Goal: Task Accomplishment & Management: Complete application form

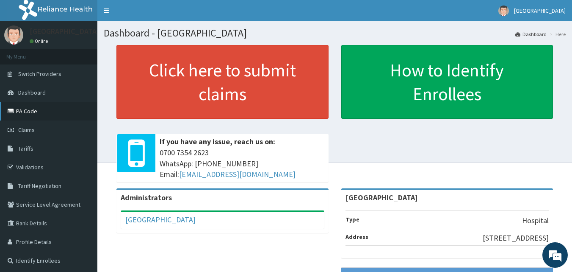
click at [31, 109] on link "PA Code" at bounding box center [48, 111] width 97 height 19
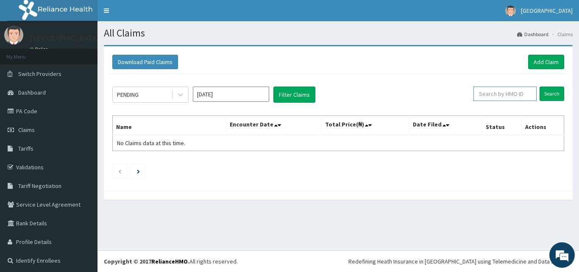
click at [508, 95] on input "text" at bounding box center [504, 93] width 63 height 14
click at [540, 60] on link "Add Claim" at bounding box center [546, 62] width 36 height 14
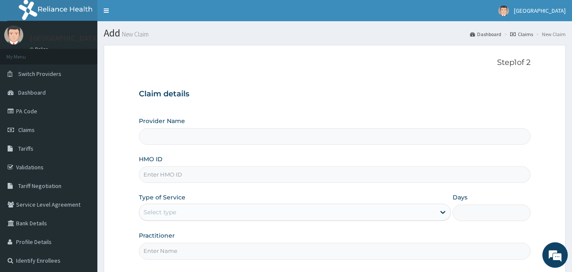
type input "Goodness Medical Centre"
click at [244, 169] on input "HMO ID" at bounding box center [335, 174] width 392 height 17
paste input "FMN/10005/B"
type input "FMN/10005/B"
click at [200, 209] on div "Select type" at bounding box center [287, 212] width 296 height 14
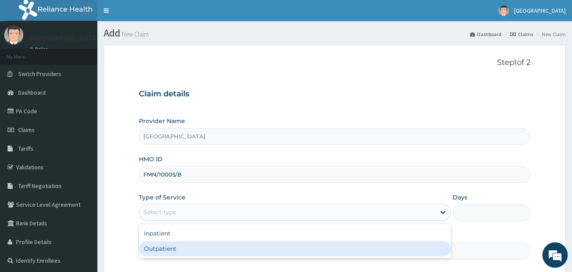
click at [184, 252] on div "Outpatient" at bounding box center [295, 248] width 312 height 15
type input "1"
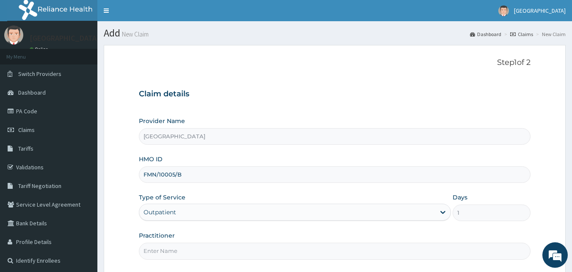
click at [189, 251] on input "Practitioner" at bounding box center [335, 250] width 392 height 17
type input "DRDUROTIMI"
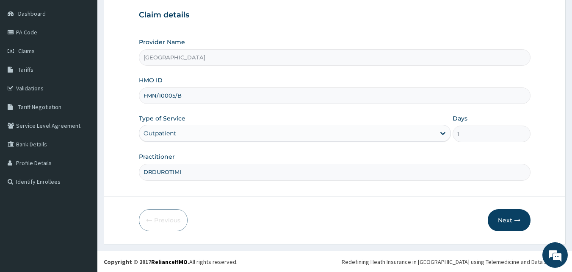
scroll to position [79, 0]
click at [509, 216] on button "Next" at bounding box center [509, 219] width 43 height 22
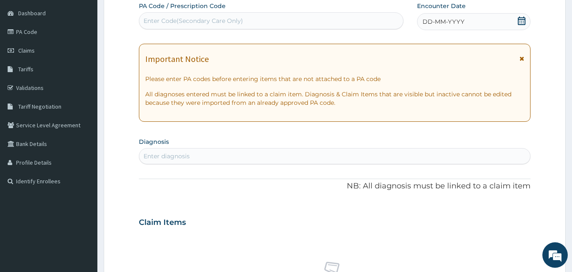
click at [269, 13] on div "Enter Code(Secondary Care Only)" at bounding box center [271, 20] width 265 height 17
click at [266, 22] on div "Enter Code(Secondary Care Only)" at bounding box center [271, 21] width 264 height 14
paste input "PA/2DCD3E"
type input "PA/2DCD3E"
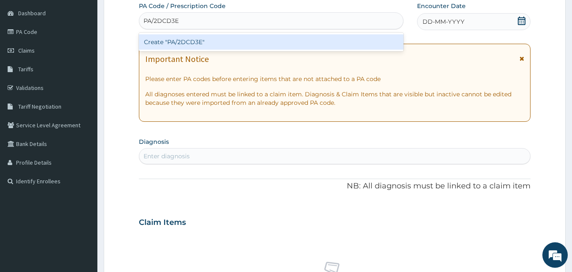
click at [258, 41] on div "Create "PA/2DCD3E"" at bounding box center [271, 41] width 265 height 15
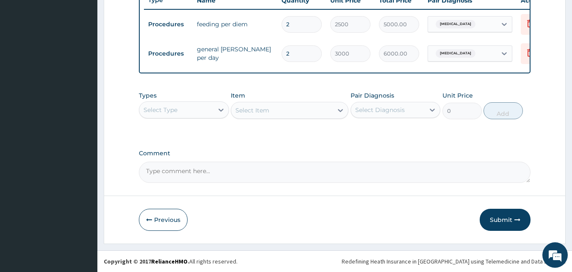
scroll to position [335, 0]
click at [199, 107] on div "Select Type" at bounding box center [176, 110] width 74 height 14
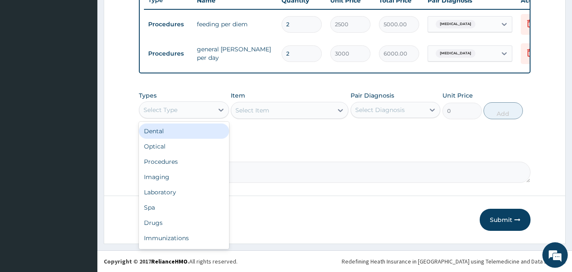
type input "P"
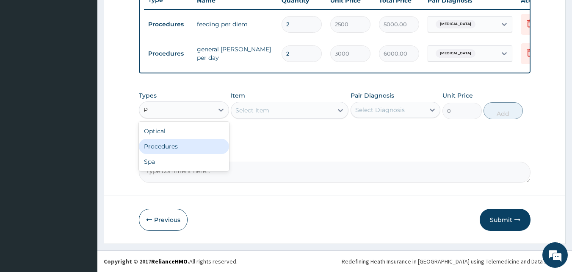
click at [192, 144] on div "Procedures" at bounding box center [184, 146] width 90 height 15
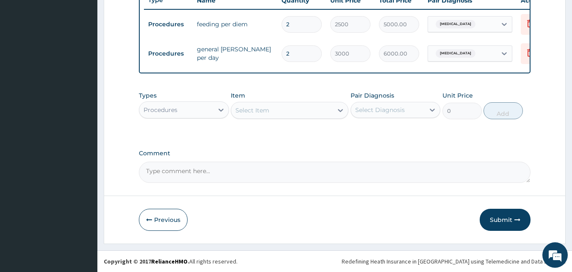
click at [282, 111] on div "Select Item" at bounding box center [282, 110] width 102 height 14
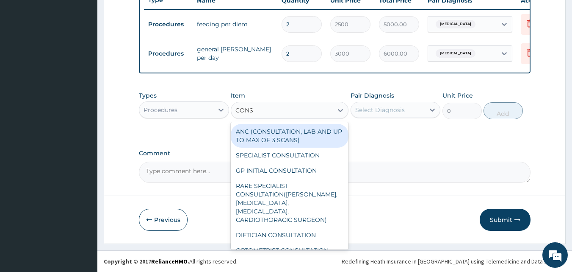
type input "CONSU"
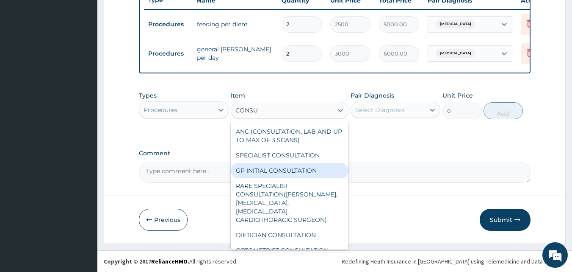
click at [264, 169] on div "GP INITIAL CONSULTATION" at bounding box center [290, 170] width 118 height 15
type input "2000"
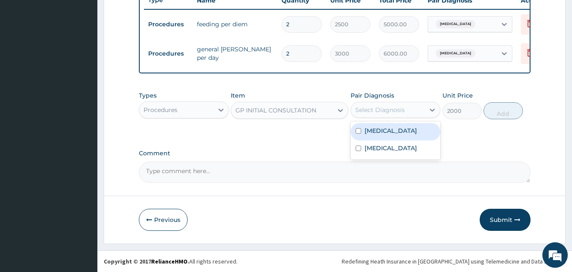
click at [390, 117] on div "Select Diagnosis" at bounding box center [396, 110] width 90 height 16
click at [389, 129] on label "Ovale malaria" at bounding box center [391, 130] width 53 height 8
checkbox input "true"
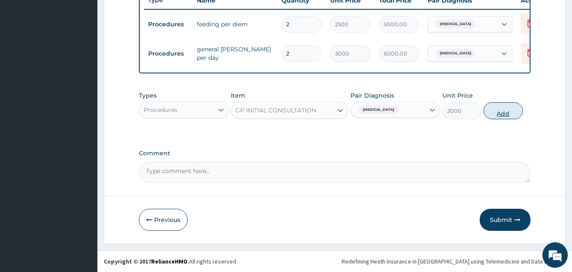
click at [499, 113] on button "Add" at bounding box center [503, 110] width 39 height 17
type input "0"
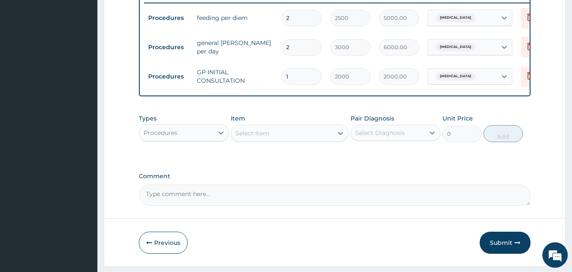
click at [210, 139] on div "Procedures" at bounding box center [176, 133] width 74 height 14
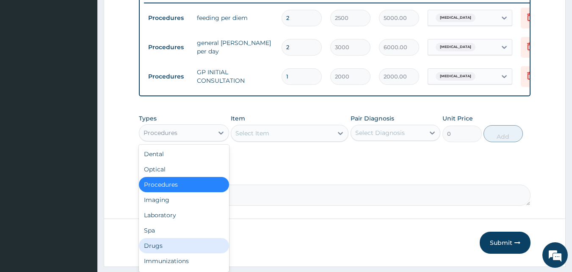
click at [178, 250] on div "Drugs" at bounding box center [184, 245] width 90 height 15
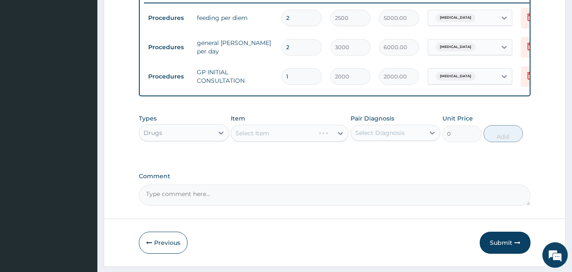
click at [336, 138] on div "Select Item" at bounding box center [290, 133] width 118 height 17
click at [340, 141] on div "Select Item" at bounding box center [290, 133] width 118 height 17
click at [341, 142] on div "Select Item" at bounding box center [290, 133] width 118 height 17
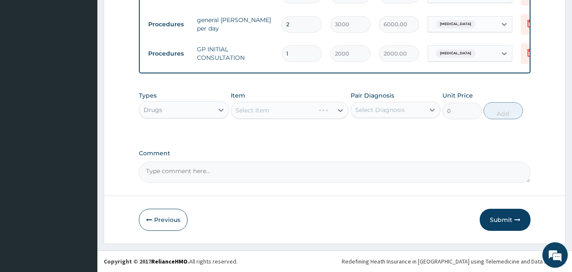
scroll to position [364, 0]
click at [341, 110] on div "Select Item" at bounding box center [290, 110] width 118 height 17
click at [341, 111] on div "Select Item" at bounding box center [290, 110] width 118 height 17
click at [340, 109] on icon at bounding box center [340, 110] width 8 height 8
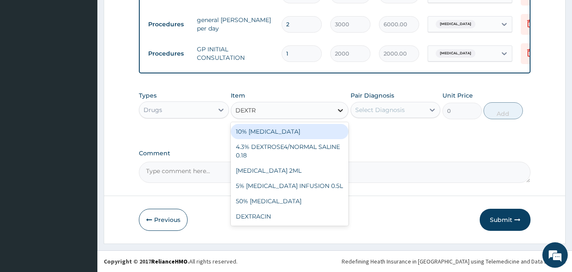
type input "DEXTRO"
click at [319, 131] on div "10% DEXTROSE" at bounding box center [290, 131] width 118 height 15
type input "1200"
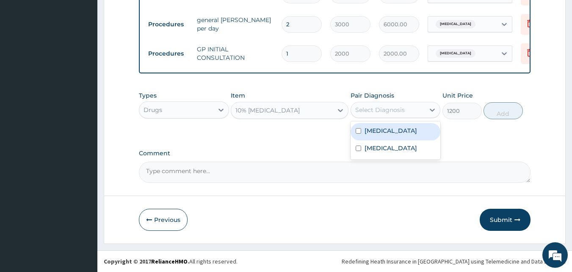
click at [392, 114] on div "Select Diagnosis" at bounding box center [388, 110] width 74 height 14
click at [389, 131] on label "Ovale malaria" at bounding box center [391, 130] width 53 height 8
checkbox input "true"
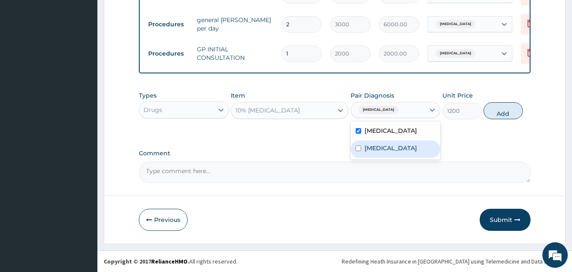
click at [388, 144] on label "Typhoid fever" at bounding box center [391, 148] width 53 height 8
checkbox input "true"
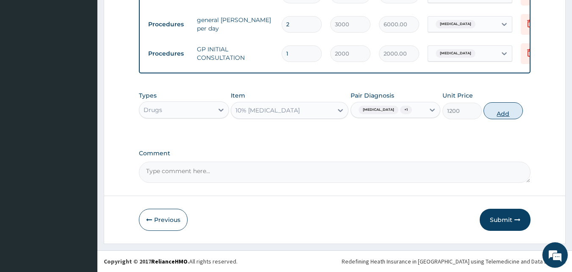
click at [503, 111] on button "Add" at bounding box center [503, 110] width 39 height 17
type input "0"
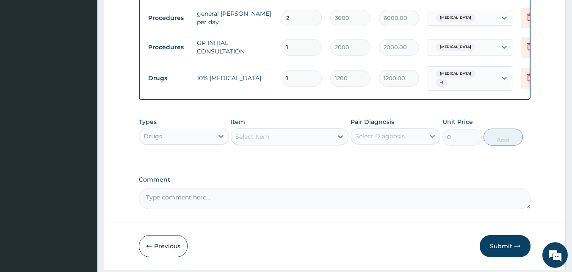
click at [248, 141] on div "Select Item" at bounding box center [253, 136] width 34 height 8
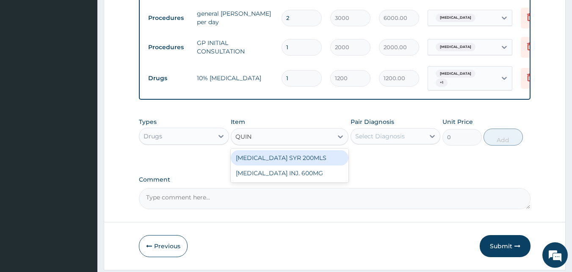
type input "QUINI"
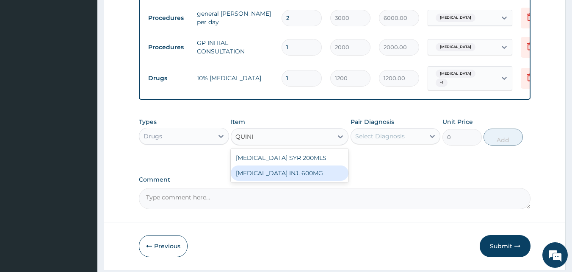
click at [241, 177] on div "QUININE INJ. 600MG" at bounding box center [290, 172] width 118 height 15
type input "600"
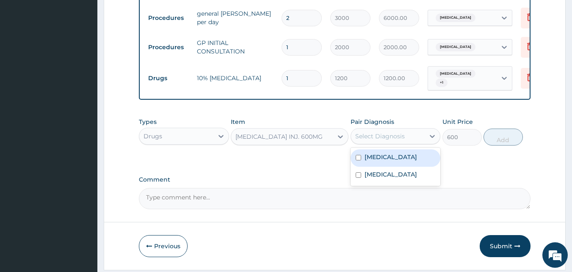
click at [367, 140] on div "Select Diagnosis" at bounding box center [381, 136] width 50 height 8
click at [367, 155] on label "Ovale malaria" at bounding box center [391, 157] width 53 height 8
checkbox input "true"
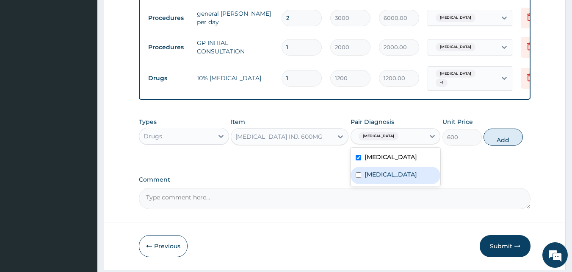
click at [370, 177] on label "Typhoid fever" at bounding box center [391, 174] width 53 height 8
checkbox input "true"
click at [501, 141] on button "Add" at bounding box center [503, 136] width 39 height 17
type input "0"
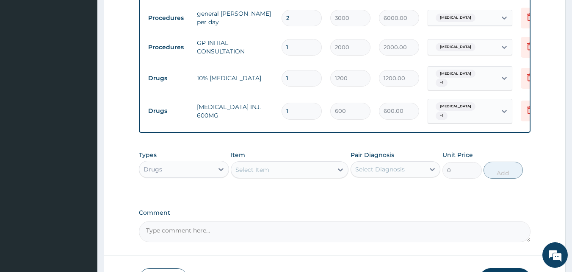
click at [266, 165] on div "Select Item" at bounding box center [253, 169] width 34 height 8
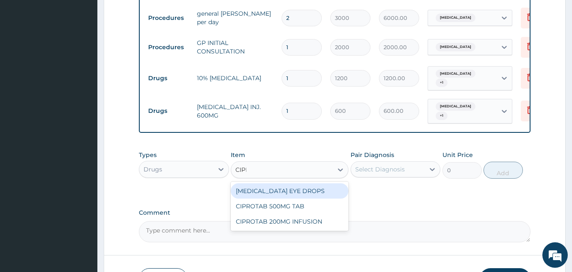
type input "CIPRO"
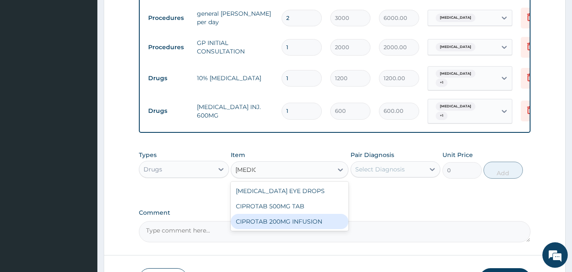
click at [274, 221] on div "CIPROTAB 200MG INFUSION" at bounding box center [290, 221] width 118 height 15
type input "850"
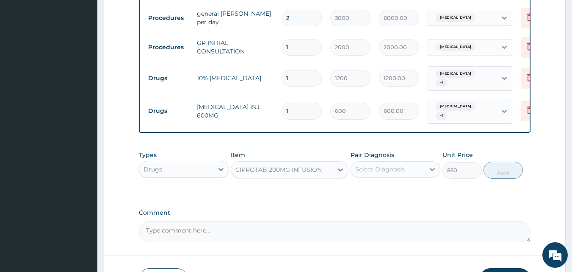
click at [392, 166] on div "Select Diagnosis" at bounding box center [381, 169] width 50 height 8
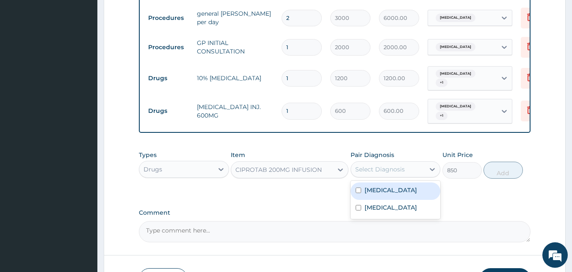
click at [392, 190] on label "Ovale malaria" at bounding box center [391, 190] width 53 height 8
checkbox input "true"
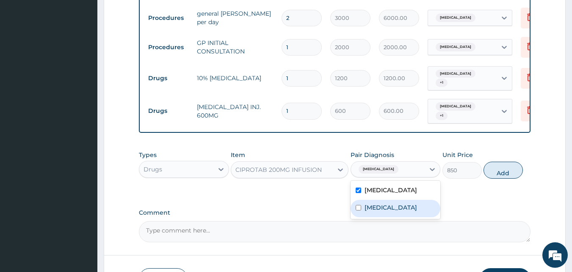
click at [392, 201] on div "Typhoid fever" at bounding box center [396, 208] width 90 height 17
checkbox input "true"
click at [506, 167] on button "Add" at bounding box center [503, 169] width 39 height 17
type input "0"
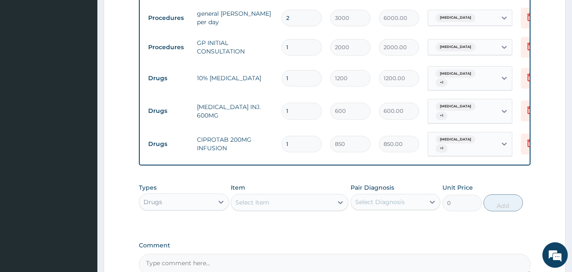
click at [294, 202] on div "Select Item" at bounding box center [282, 202] width 102 height 14
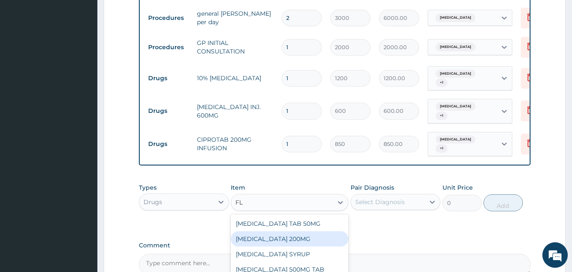
type input "F"
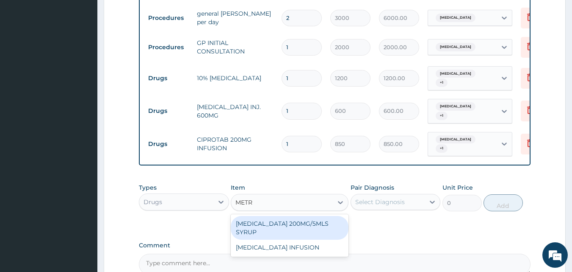
type input "METRO"
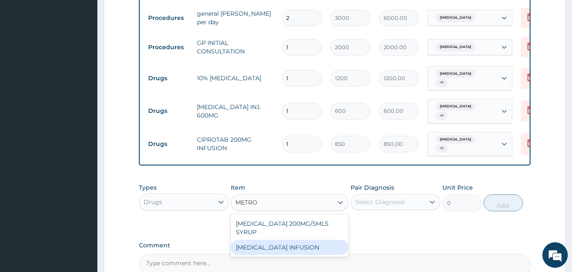
click at [286, 241] on div "METRONIDAZOLE INFUSION" at bounding box center [290, 246] width 118 height 15
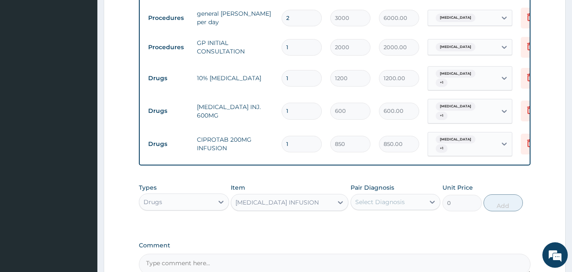
type input "900"
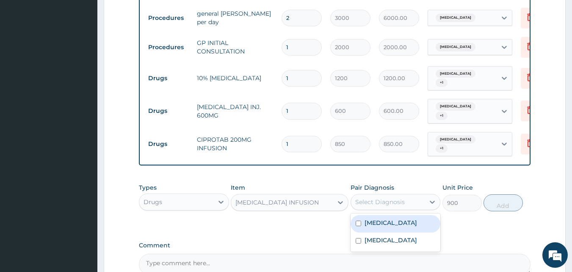
click at [391, 199] on div "Select Diagnosis" at bounding box center [381, 201] width 50 height 8
click at [390, 219] on label "Ovale malaria" at bounding box center [391, 222] width 53 height 8
checkbox input "true"
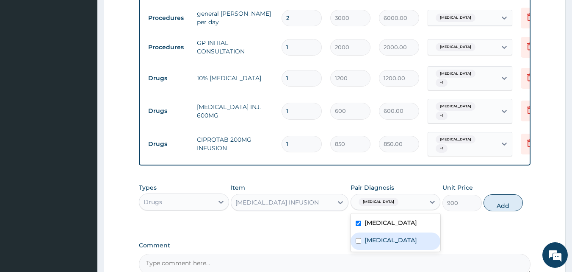
click at [384, 239] on label "Typhoid fever" at bounding box center [391, 240] width 53 height 8
checkbox input "true"
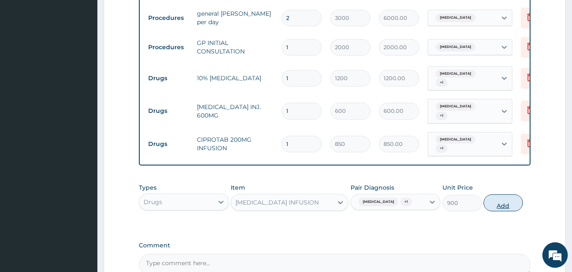
click at [506, 201] on button "Add" at bounding box center [503, 202] width 39 height 17
type input "0"
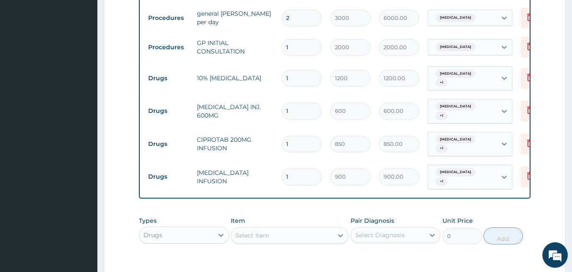
click at [311, 228] on div "Select Item" at bounding box center [282, 235] width 102 height 14
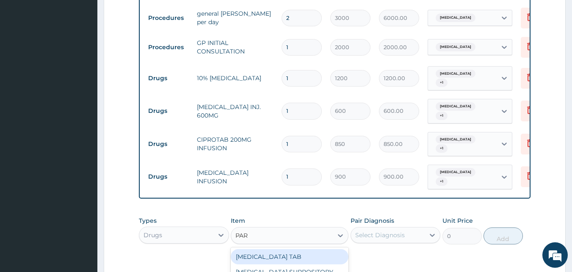
type input "PARA"
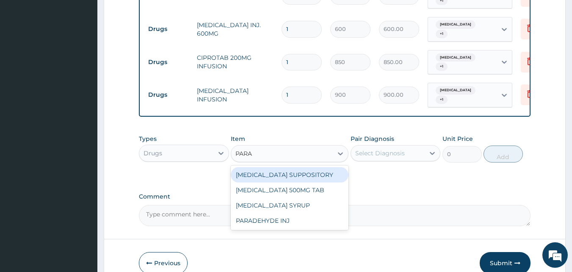
scroll to position [449, 0]
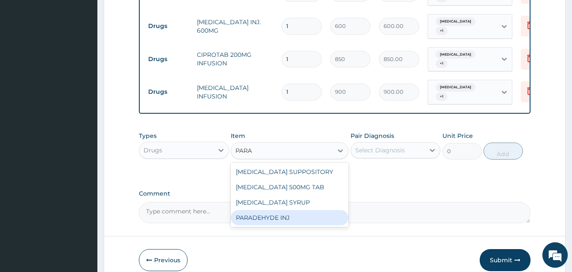
click at [289, 210] on div "PARADEHYDE INJ" at bounding box center [290, 217] width 118 height 15
type input "312"
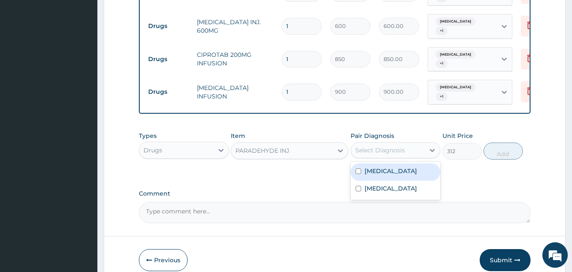
click at [378, 146] on div "Select Diagnosis" at bounding box center [381, 150] width 50 height 8
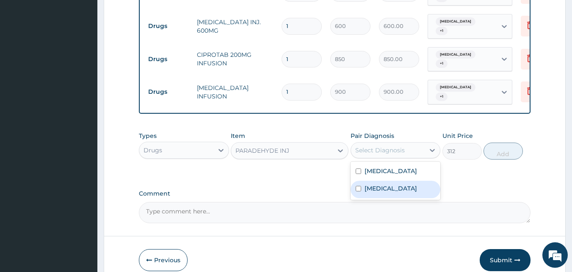
click at [377, 184] on label "Typhoid fever" at bounding box center [391, 188] width 53 height 8
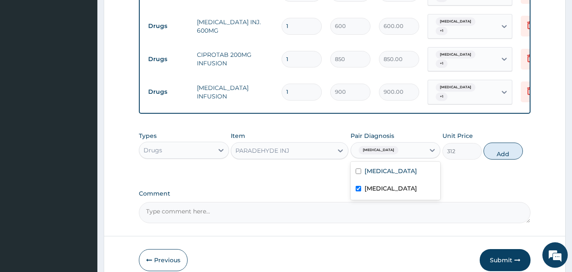
click at [377, 184] on label "Typhoid fever" at bounding box center [391, 188] width 53 height 8
checkbox input "false"
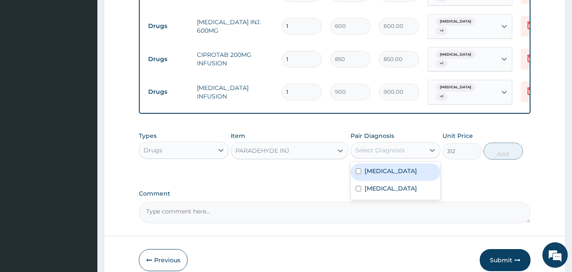
click at [374, 167] on label "Ovale malaria" at bounding box center [391, 171] width 53 height 8
checkbox input "true"
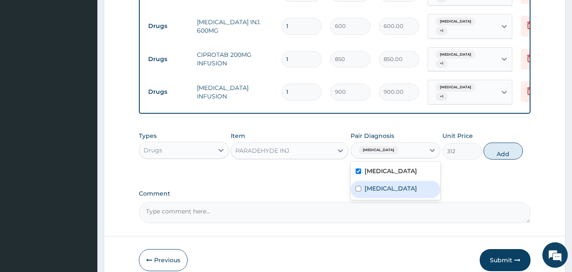
click at [375, 185] on div "Typhoid fever" at bounding box center [396, 189] width 90 height 17
checkbox input "true"
click at [497, 142] on button "Add" at bounding box center [503, 150] width 39 height 17
type input "0"
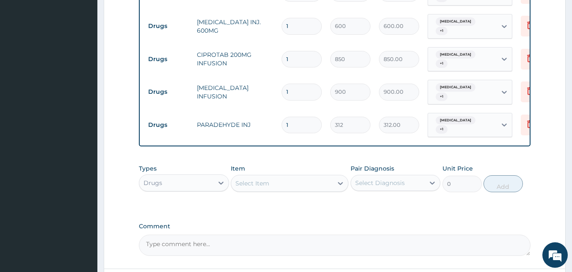
click at [317, 176] on div "Select Item" at bounding box center [282, 183] width 102 height 14
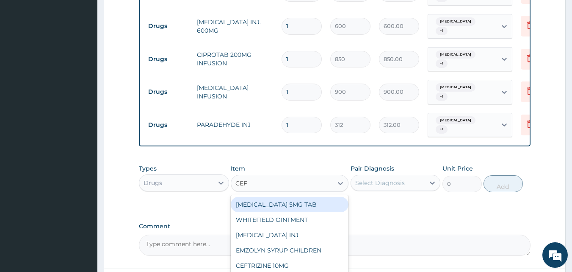
type input "CEFT"
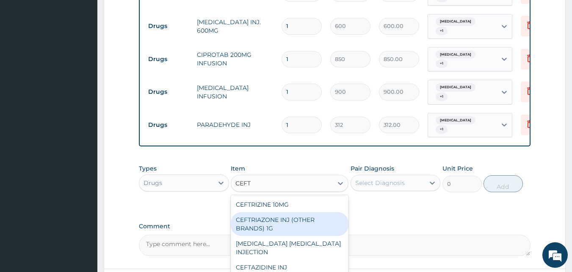
click at [305, 212] on div "CEFTRIAZONE INJ (OTHER BRANDS) 1G" at bounding box center [290, 224] width 118 height 24
type input "2100"
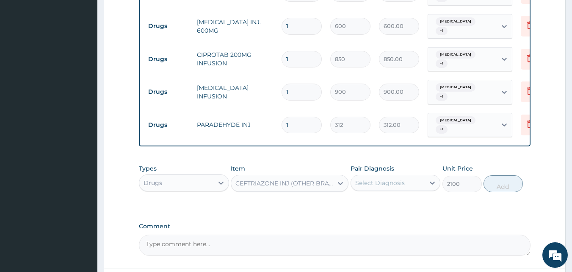
click at [377, 178] on div "Select Diagnosis" at bounding box center [381, 182] width 50 height 8
click at [376, 199] on label "Ovale malaria" at bounding box center [391, 203] width 53 height 8
checkbox input "true"
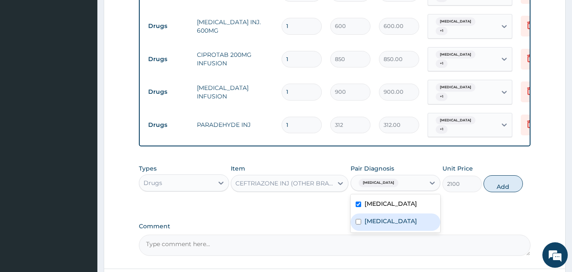
click at [374, 217] on label "Typhoid fever" at bounding box center [391, 221] width 53 height 8
checkbox input "true"
click at [503, 175] on button "Add" at bounding box center [503, 183] width 39 height 17
type input "0"
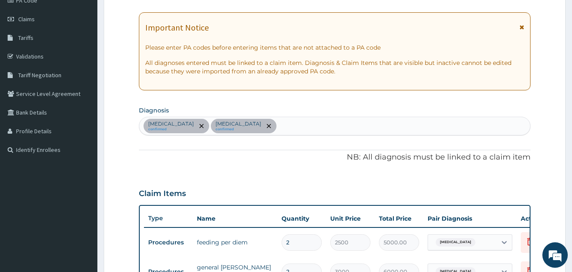
scroll to position [136, 0]
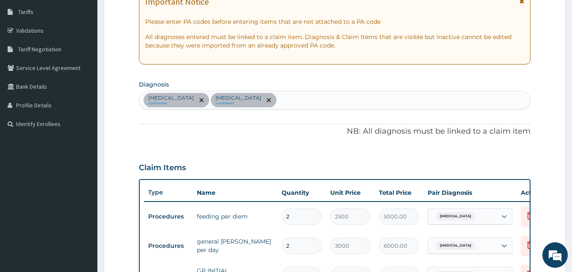
click at [280, 102] on div "Ovale malaria confirmed Typhoid fever confirmed" at bounding box center [335, 100] width 392 height 18
type input "PEPTIC"
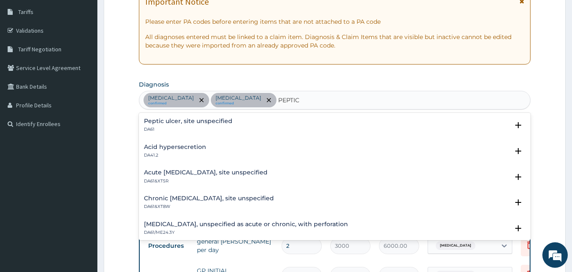
click at [221, 122] on h4 "Peptic ulcer, site unspecified" at bounding box center [188, 121] width 89 height 6
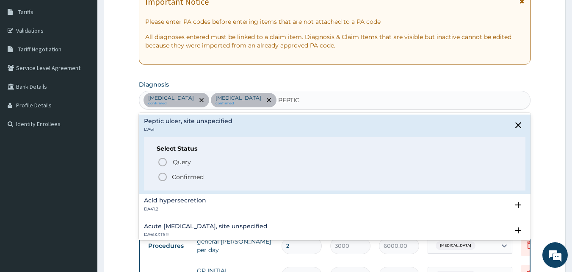
click at [164, 176] on icon "status option filled" at bounding box center [163, 177] width 10 height 10
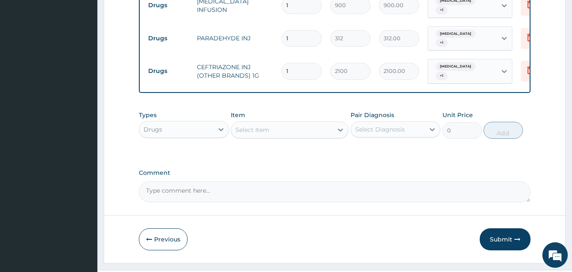
scroll to position [539, 0]
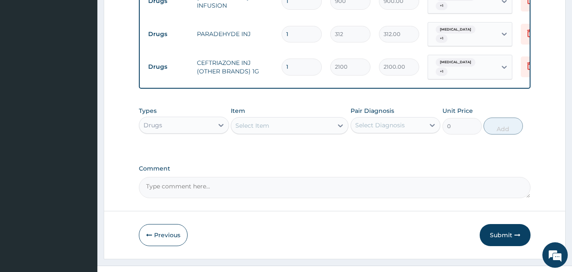
click at [253, 121] on div "Select Item" at bounding box center [253, 125] width 34 height 8
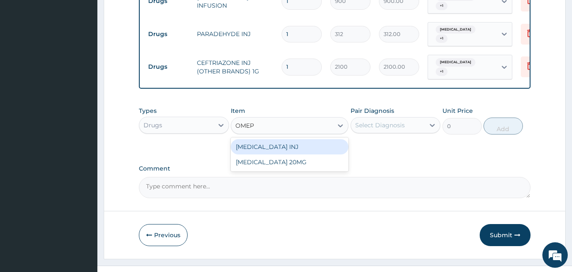
type input "OMEPR"
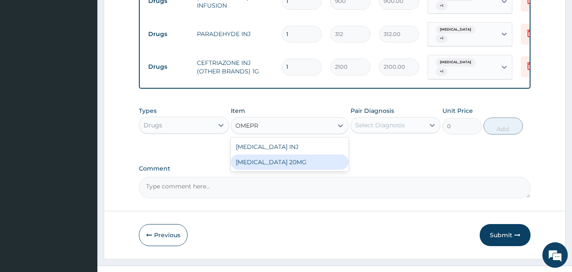
click at [247, 154] on div "OMEPRAZOLE 20MG" at bounding box center [290, 161] width 118 height 15
type input "110"
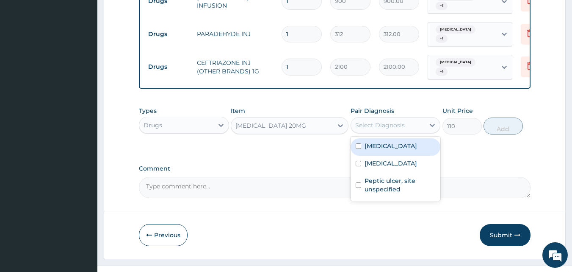
click at [420, 118] on div "Select Diagnosis" at bounding box center [388, 125] width 74 height 14
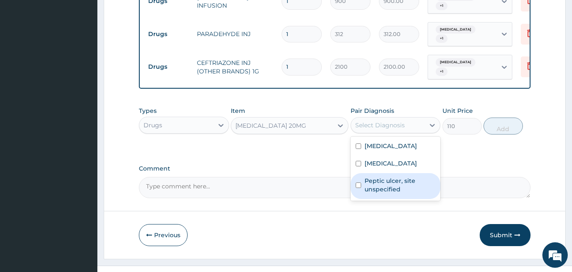
click at [400, 176] on label "Peptic ulcer, site unspecified" at bounding box center [400, 184] width 71 height 17
checkbox input "true"
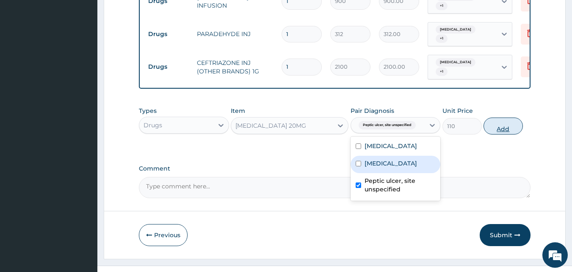
click at [501, 117] on button "Add" at bounding box center [503, 125] width 39 height 17
type input "0"
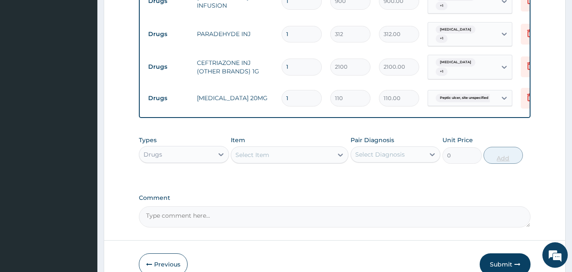
type input "10"
type input "1100.00"
type input "10"
click at [318, 146] on div "Select Item" at bounding box center [290, 154] width 118 height 17
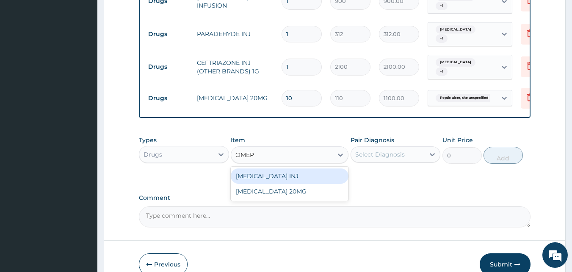
type input "OMEPR"
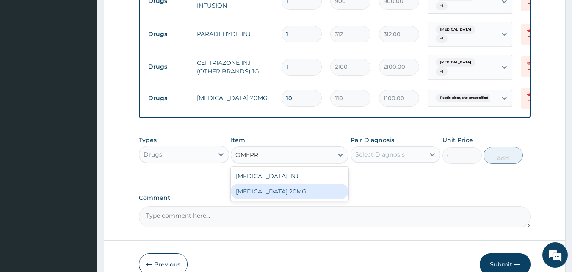
click at [310, 183] on div "OMEPRAZOLE 20MG" at bounding box center [290, 190] width 118 height 15
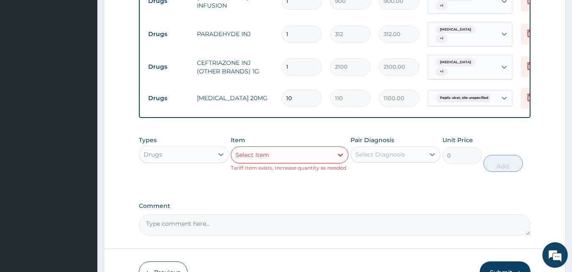
click at [329, 148] on div "Select Item" at bounding box center [282, 155] width 102 height 14
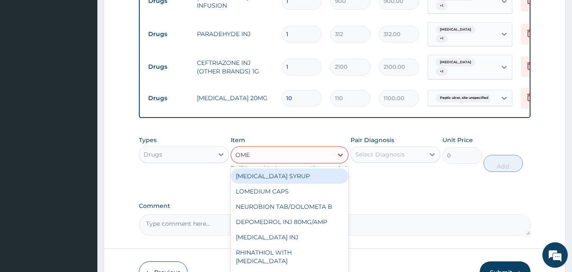
type input "OMEP"
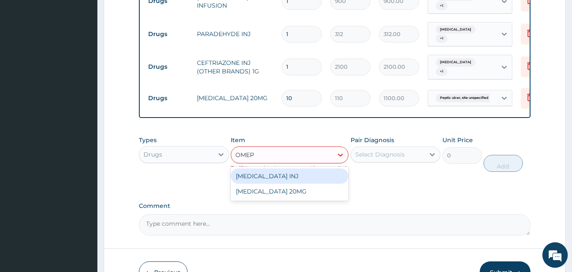
click at [303, 168] on div "OMEPRAZOLE INJ" at bounding box center [290, 175] width 118 height 15
type input "1100"
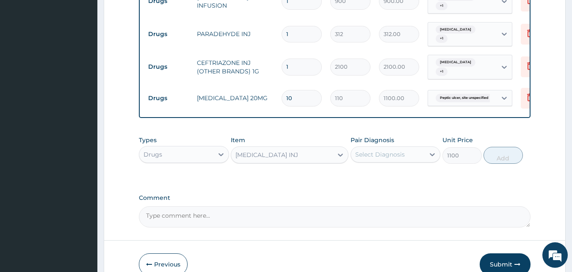
click at [377, 147] on div "Select Diagnosis" at bounding box center [388, 154] width 74 height 14
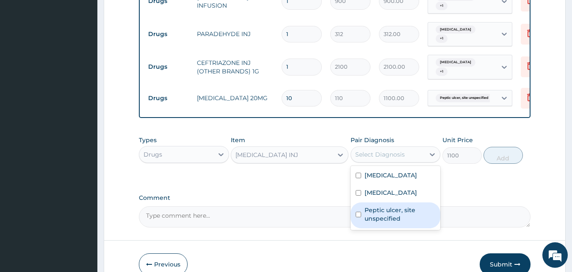
click at [378, 206] on label "Peptic ulcer, site unspecified" at bounding box center [400, 214] width 71 height 17
checkbox input "true"
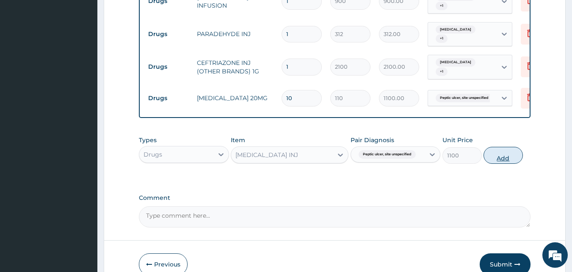
click at [507, 147] on button "Add" at bounding box center [503, 155] width 39 height 17
type input "0"
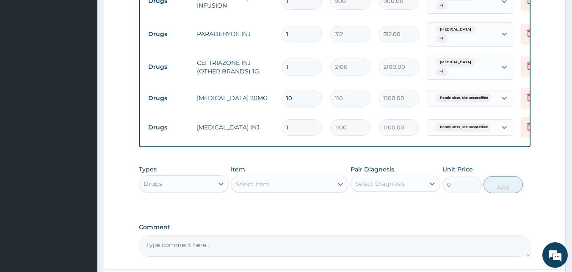
click at [289, 177] on div "Select Item" at bounding box center [282, 184] width 102 height 14
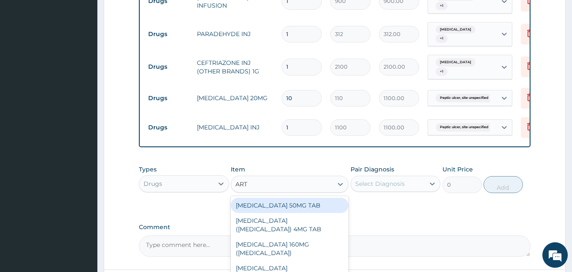
type input "ARTE"
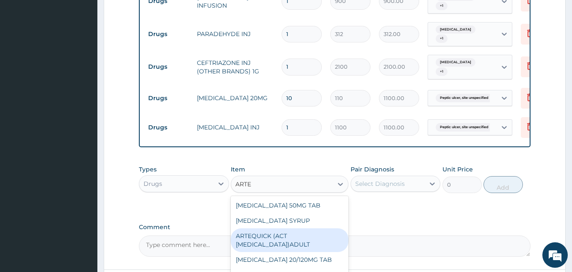
click at [294, 228] on div "ARTEQUICK (ACT ANTIMALARIAL)ADULT" at bounding box center [290, 240] width 118 height 24
type input "2500"
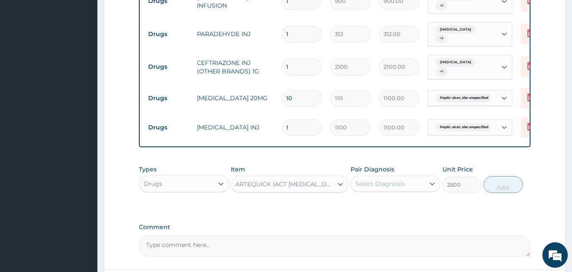
click at [375, 179] on div "Select Diagnosis" at bounding box center [381, 183] width 50 height 8
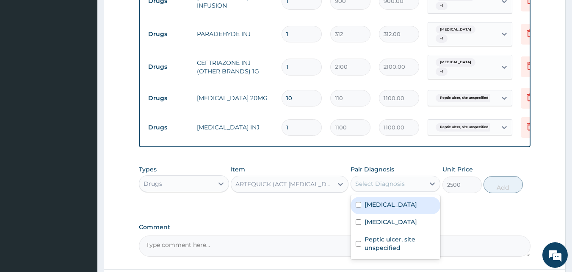
click at [377, 200] on label "Ovale malaria" at bounding box center [391, 204] width 53 height 8
checkbox input "true"
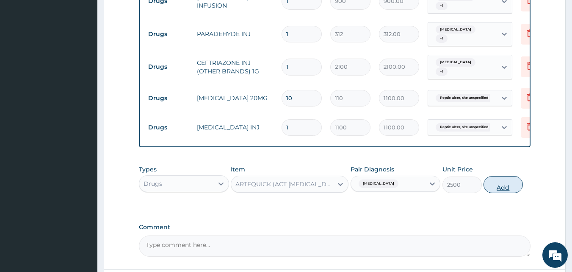
click at [510, 176] on button "Add" at bounding box center [503, 184] width 39 height 17
type input "0"
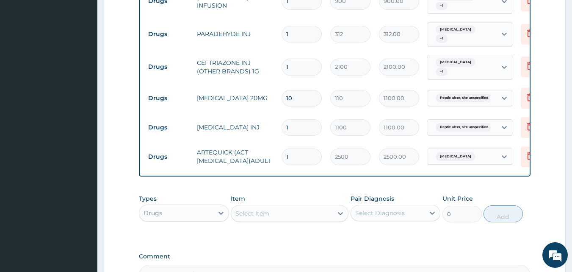
click at [313, 206] on div "Select Item" at bounding box center [282, 213] width 102 height 14
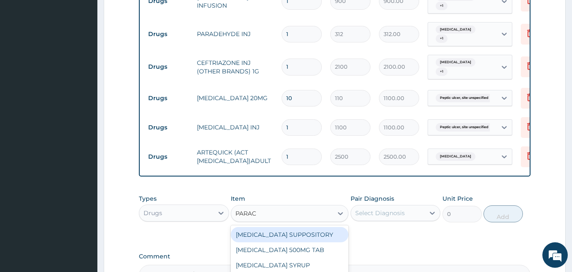
type input "PARACE"
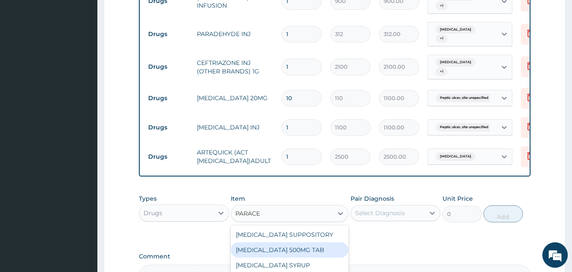
click at [299, 242] on div "PARACETAMOL 500MG TAB" at bounding box center [290, 249] width 118 height 15
type input "15"
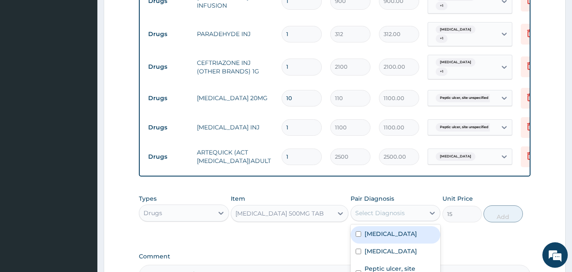
click at [383, 208] on div "Select Diagnosis" at bounding box center [381, 212] width 50 height 8
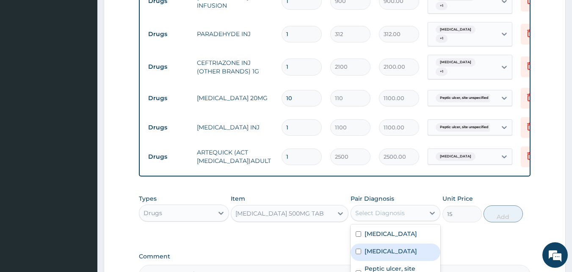
click at [382, 247] on label "Typhoid fever" at bounding box center [391, 251] width 53 height 8
checkbox input "true"
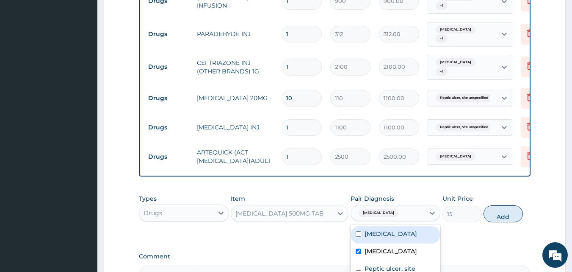
click at [381, 226] on div "Ovale malaria" at bounding box center [396, 234] width 90 height 17
checkbox input "true"
click at [504, 205] on button "Add" at bounding box center [503, 213] width 39 height 17
type input "0"
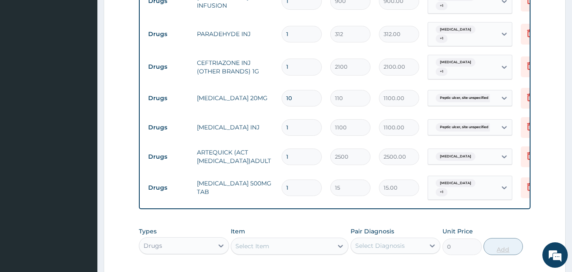
type input "18"
type input "270.00"
type input "18"
click at [315, 239] on div "Select Item" at bounding box center [282, 246] width 102 height 14
type input "GASC"
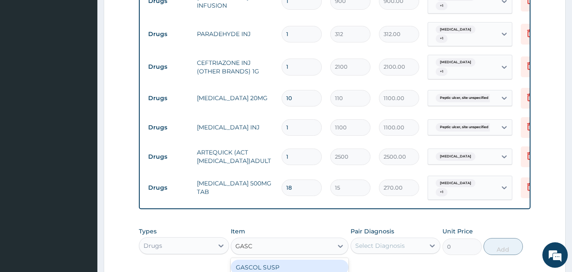
click at [307, 259] on div "GASCOL SUSP" at bounding box center [290, 266] width 118 height 15
type input "1300"
click at [399, 241] on div "Select Diagnosis" at bounding box center [381, 245] width 50 height 8
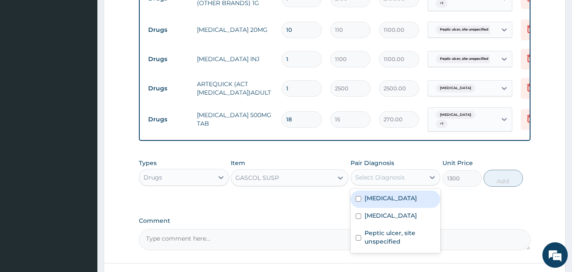
scroll to position [650, 0]
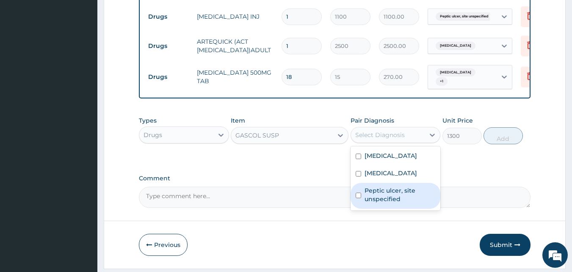
click at [358, 192] on input "checkbox" at bounding box center [359, 195] width 6 height 6
checkbox input "true"
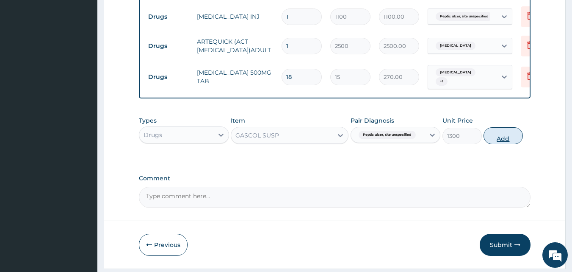
click at [507, 127] on button "Add" at bounding box center [503, 135] width 39 height 17
type input "0"
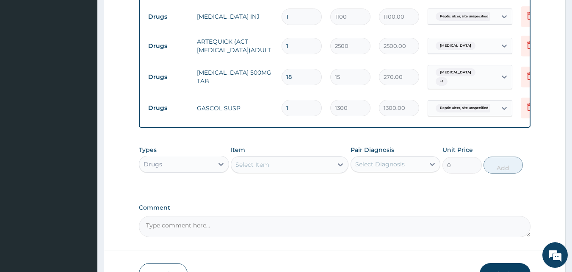
click at [277, 158] on div "Select Item" at bounding box center [282, 165] width 102 height 14
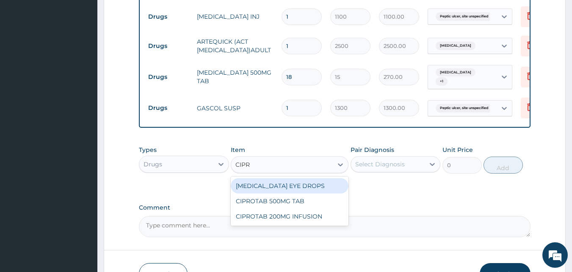
type input "CIPRO"
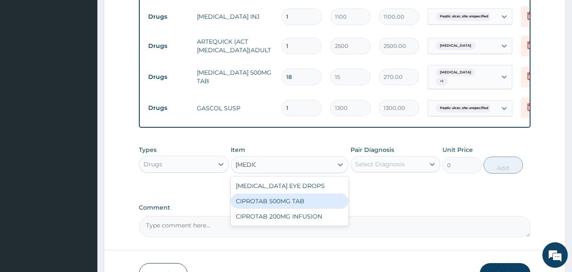
click at [271, 193] on div "CIPROTAB 500MG TAB" at bounding box center [290, 200] width 118 height 15
type input "180"
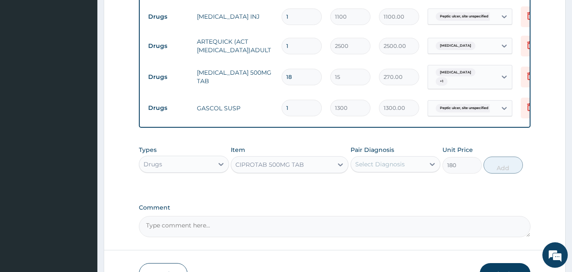
click at [376, 160] on div "Select Diagnosis" at bounding box center [381, 164] width 50 height 8
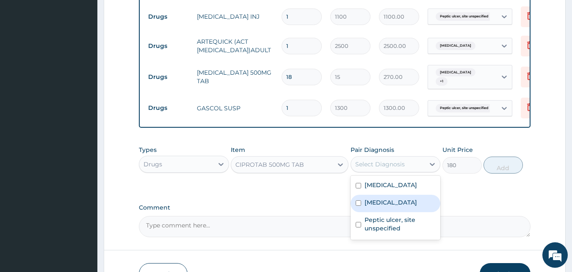
click at [369, 198] on label "Typhoid fever" at bounding box center [391, 202] width 53 height 8
checkbox input "true"
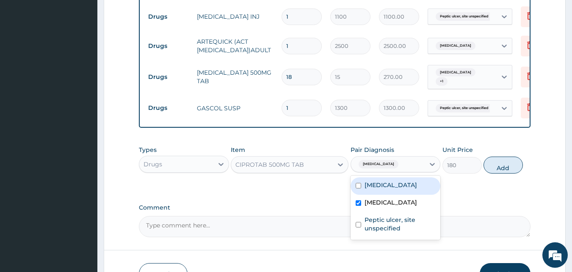
click at [372, 181] on label "Ovale malaria" at bounding box center [391, 185] width 53 height 8
checkbox input "true"
click at [512, 156] on button "Add" at bounding box center [503, 164] width 39 height 17
type input "0"
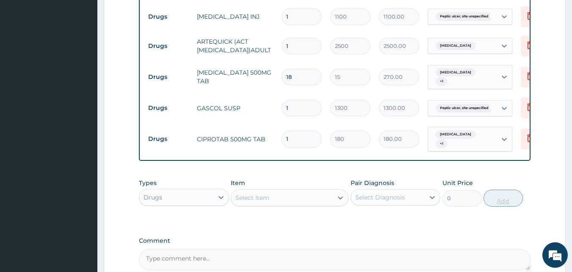
type input "10"
type input "1800.00"
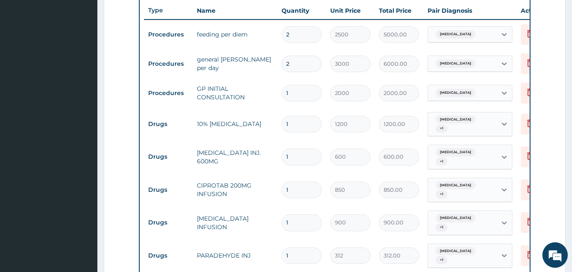
scroll to position [276, 0]
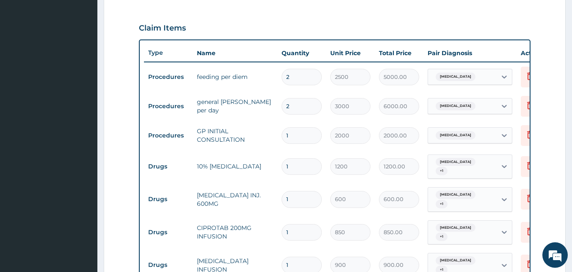
type input "10"
click at [296, 165] on input "1" at bounding box center [302, 166] width 40 height 17
type input "0.00"
type input "4"
type input "4800.00"
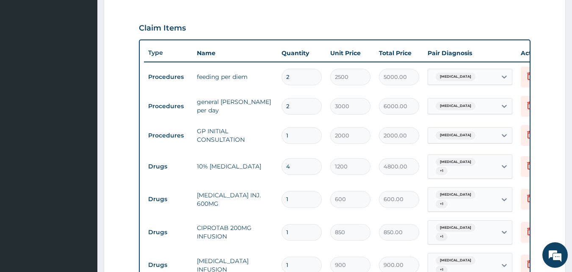
type input "4"
click at [294, 194] on input "1" at bounding box center [302, 199] width 40 height 17
type input "0.00"
type input "2"
type input "1200.00"
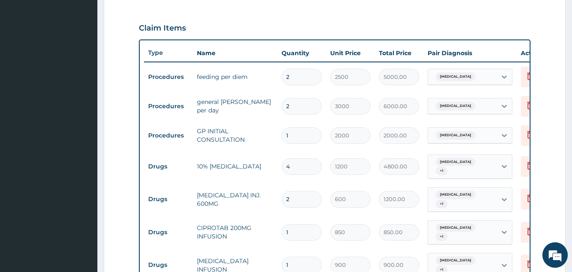
type input "2"
click at [294, 224] on input "1" at bounding box center [302, 232] width 40 height 17
type input "0.00"
type input "2"
type input "1700.00"
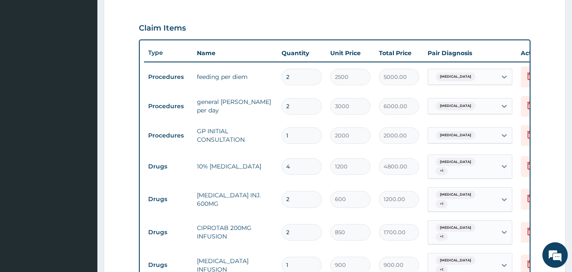
type input "2"
click at [303, 256] on input "1" at bounding box center [302, 264] width 40 height 17
type input "0.00"
type input "2"
type input "1800.00"
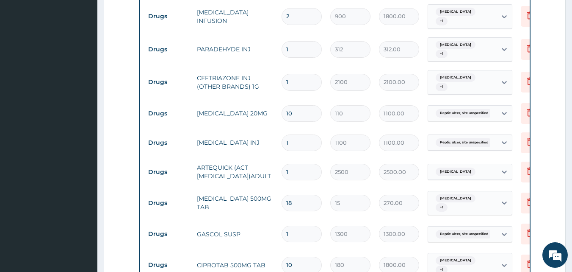
scroll to position [531, 0]
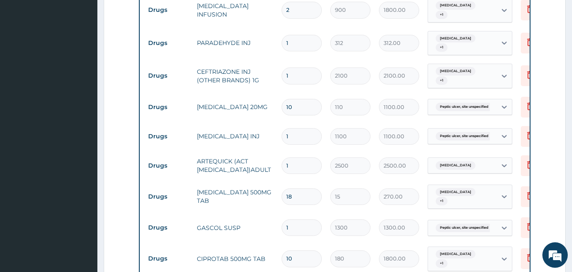
type input "2"
click at [291, 35] on input "1" at bounding box center [302, 43] width 40 height 17
type input "0.00"
type input "3"
type input "936.00"
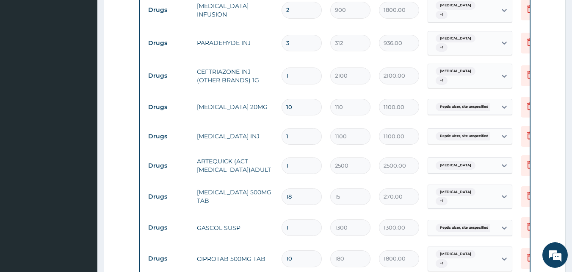
type input "3"
click at [295, 67] on input "1" at bounding box center [302, 75] width 40 height 17
type input "0.00"
type input "4"
type input "8400.00"
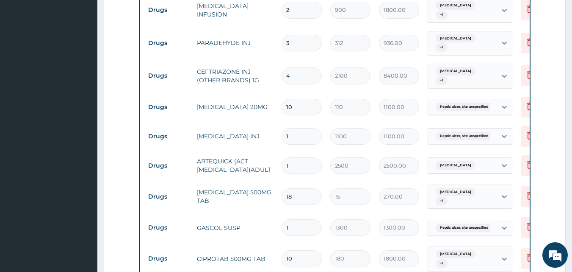
type input "4"
click at [303, 128] on input "1" at bounding box center [302, 136] width 40 height 17
type input "0.00"
type input "2"
type input "2200.00"
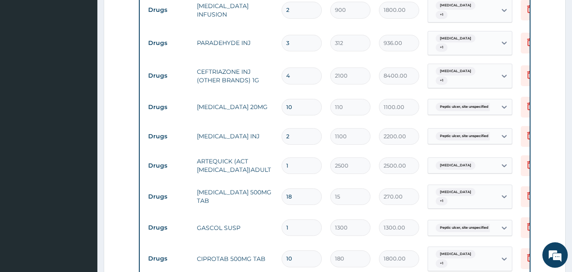
scroll to position [715, 0]
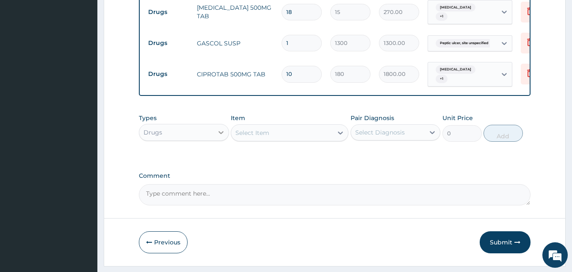
type input "2"
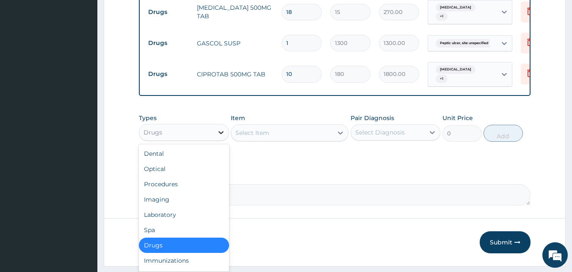
click at [214, 125] on div at bounding box center [221, 132] width 15 height 15
click at [193, 207] on div "Laboratory" at bounding box center [184, 214] width 90 height 15
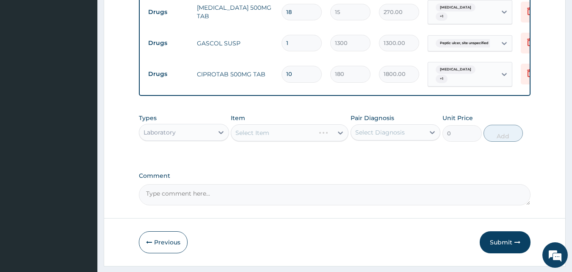
click at [339, 124] on div "Select Item" at bounding box center [290, 132] width 118 height 17
click at [340, 124] on div "Select Item" at bounding box center [290, 132] width 118 height 17
click at [340, 128] on icon at bounding box center [340, 132] width 8 height 8
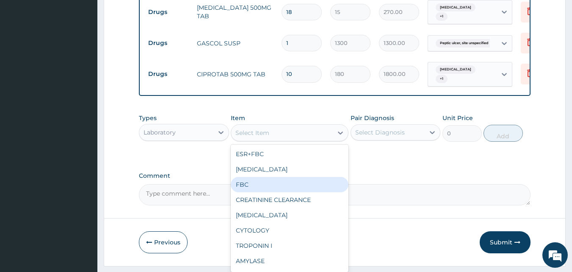
click at [320, 177] on div "FBC" at bounding box center [290, 184] width 118 height 15
type input "2500"
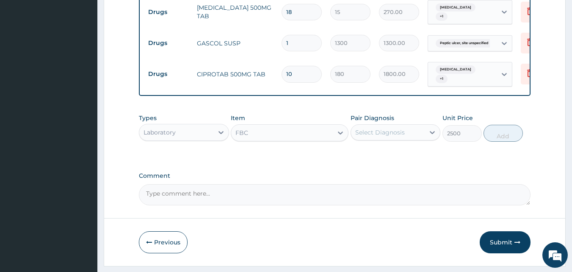
click at [381, 128] on div "Select Diagnosis" at bounding box center [381, 132] width 50 height 8
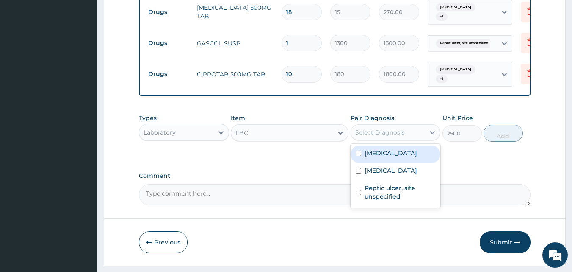
click at [383, 145] on div "Ovale malaria" at bounding box center [396, 153] width 90 height 17
checkbox input "true"
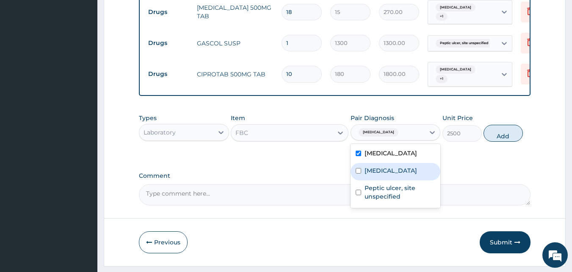
click at [381, 166] on label "Typhoid fever" at bounding box center [391, 170] width 53 height 8
checkbox input "true"
click at [499, 125] on button "Add" at bounding box center [503, 133] width 39 height 17
type input "0"
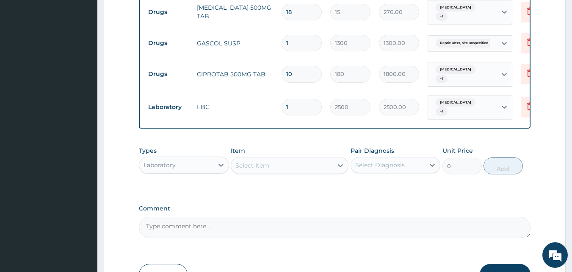
click at [265, 161] on div "Select Item" at bounding box center [253, 165] width 34 height 8
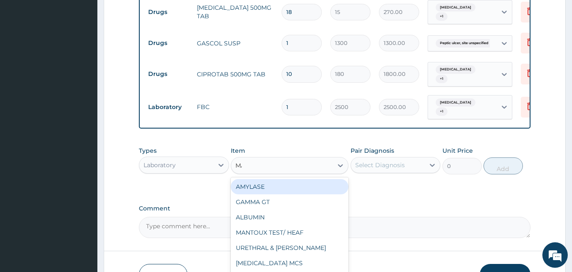
type input "MAL"
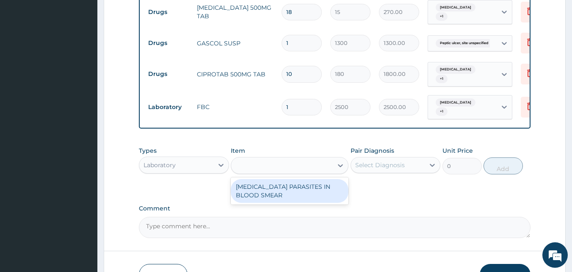
type input "1700"
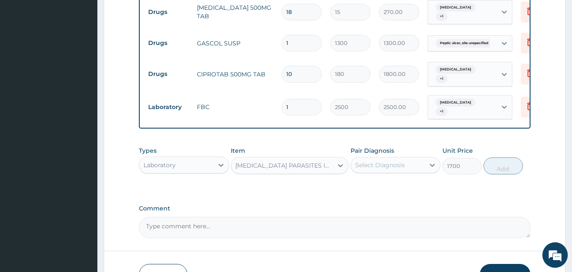
click at [374, 161] on div "Select Diagnosis" at bounding box center [381, 165] width 50 height 8
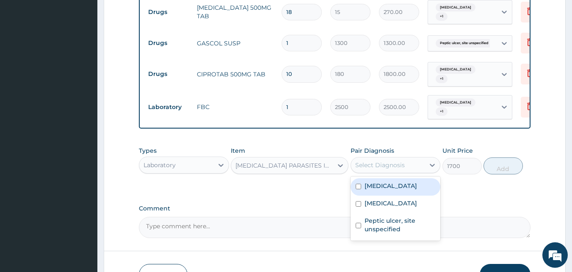
click at [371, 181] on label "Ovale malaria" at bounding box center [391, 185] width 53 height 8
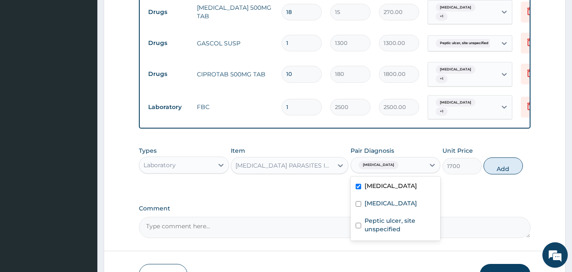
checkbox input "true"
click at [400, 199] on label "Typhoid fever" at bounding box center [391, 203] width 53 height 8
checkbox input "true"
click at [503, 157] on button "Add" at bounding box center [503, 165] width 39 height 17
type input "0"
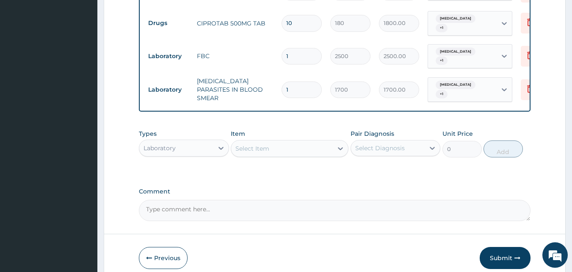
scroll to position [773, 0]
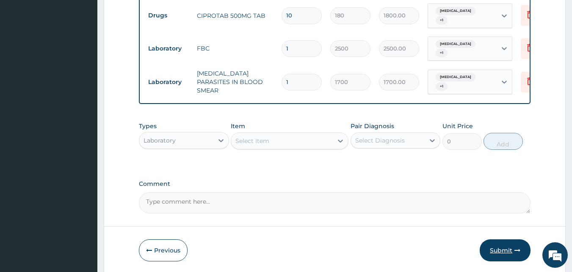
click at [503, 239] on button "Submit" at bounding box center [505, 250] width 51 height 22
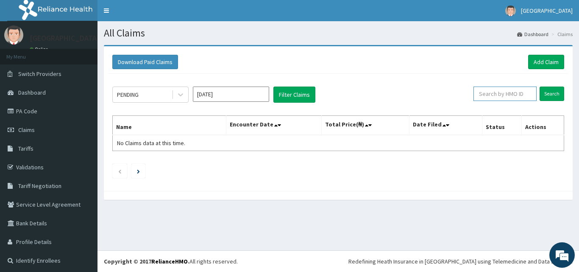
click at [484, 91] on input "text" at bounding box center [504, 93] width 63 height 14
click at [513, 90] on input "text" at bounding box center [504, 93] width 63 height 14
paste input "fmn/10005/a"
type input "fmn/10005/a"
click at [539, 86] on input "Search" at bounding box center [551, 93] width 25 height 14
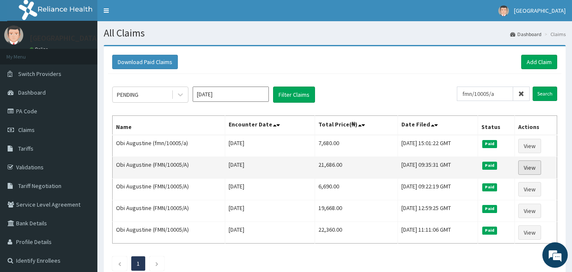
click at [534, 167] on link "View" at bounding box center [530, 167] width 23 height 14
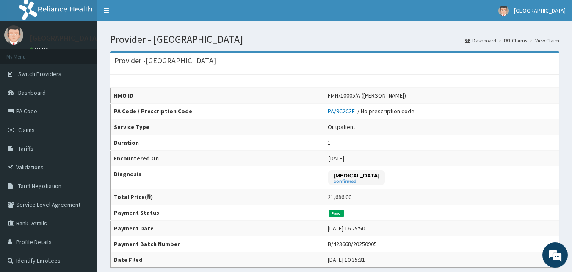
scroll to position [237, 0]
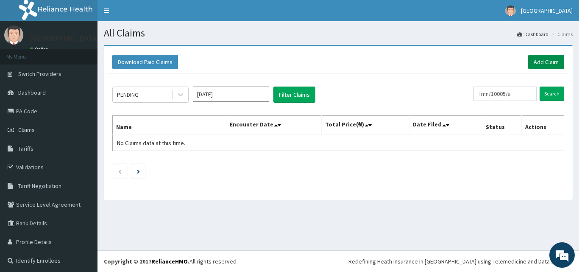
click at [530, 61] on link "Add Claim" at bounding box center [546, 62] width 36 height 14
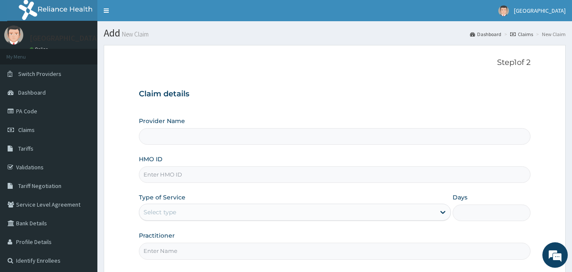
type input "[GEOGRAPHIC_DATA]"
click at [174, 171] on input "HMO ID" at bounding box center [335, 174] width 392 height 17
paste input "fmn/10005/a"
type input "fmn/10005/a"
click at [163, 213] on div "Select type" at bounding box center [160, 212] width 33 height 8
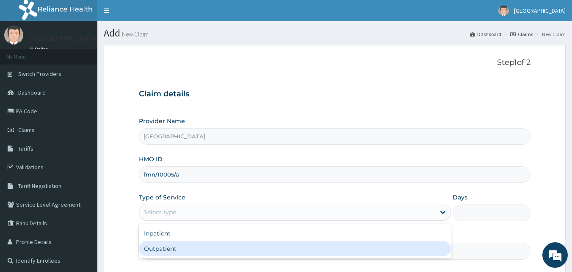
click at [162, 247] on div "Outpatient" at bounding box center [295, 248] width 312 height 15
type input "1"
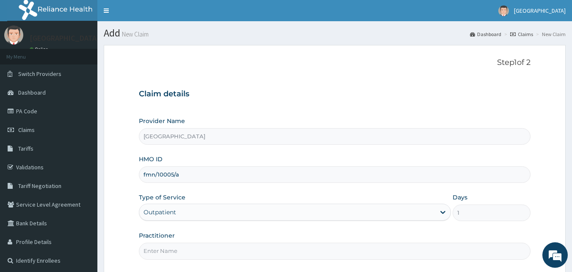
click at [477, 251] on input "Practitioner" at bounding box center [335, 250] width 392 height 17
type input "DRDUROTIMI"
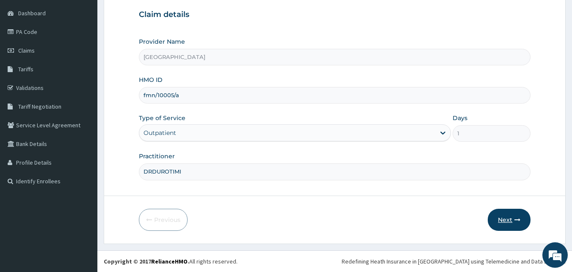
click at [511, 215] on button "Next" at bounding box center [509, 219] width 43 height 22
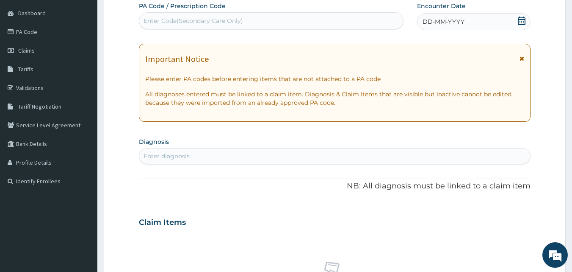
click at [300, 19] on div "Enter Code(Secondary Care Only)" at bounding box center [271, 21] width 264 height 14
paste input "PA/2079BC"
type input "PA/2079BC"
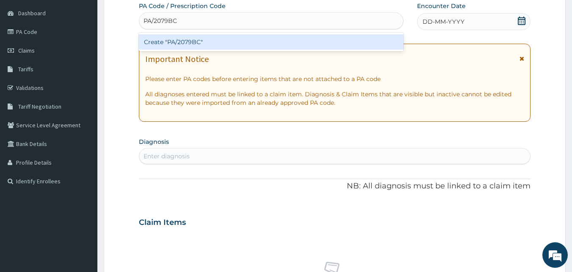
click at [298, 39] on div "Create "PA/2079BC"" at bounding box center [271, 41] width 265 height 15
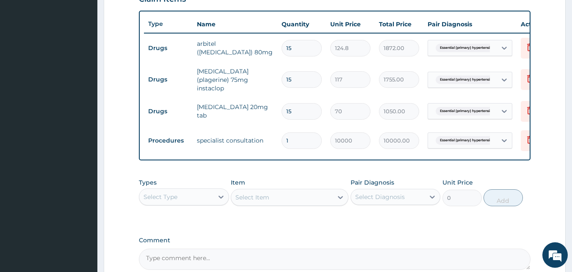
scroll to position [67, 0]
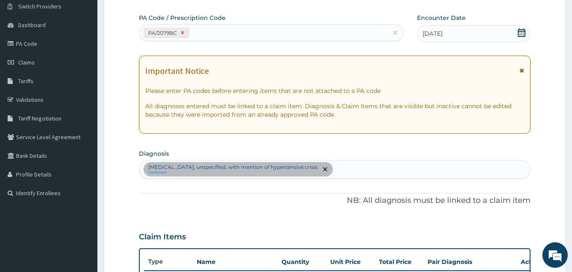
click at [183, 32] on icon at bounding box center [183, 33] width 6 height 6
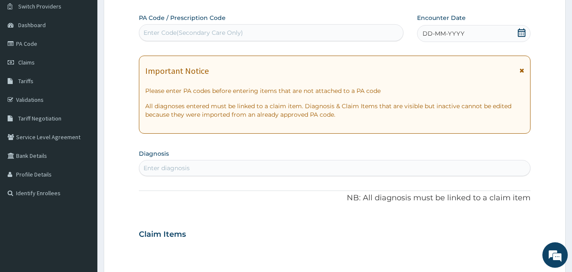
paste input "PA/9C2C3F"
type input "PA/9C2C3F"
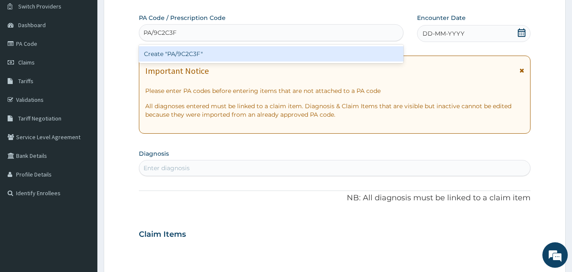
click at [183, 53] on div "Create "PA/9C2C3F"" at bounding box center [271, 53] width 265 height 15
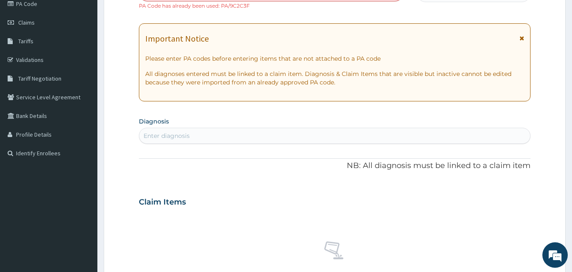
scroll to position [2, 0]
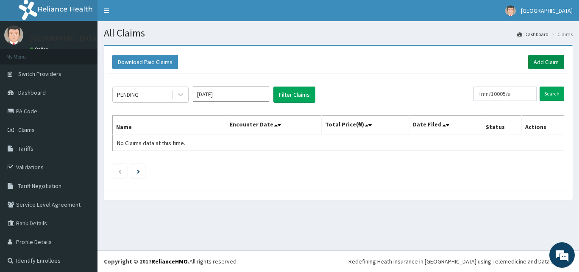
click at [536, 60] on link "Add Claim" at bounding box center [546, 62] width 36 height 14
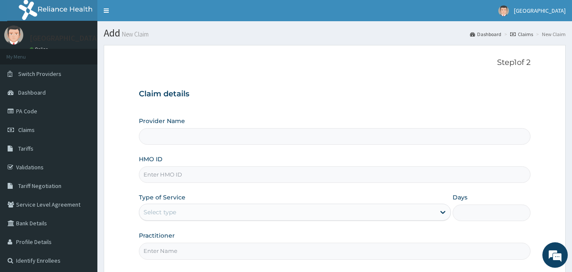
click at [275, 175] on input "HMO ID" at bounding box center [335, 174] width 392 height 17
type input "Goodness Medical Centre"
paste input "EIA/10046/A"
type input "EIA/10046/A"
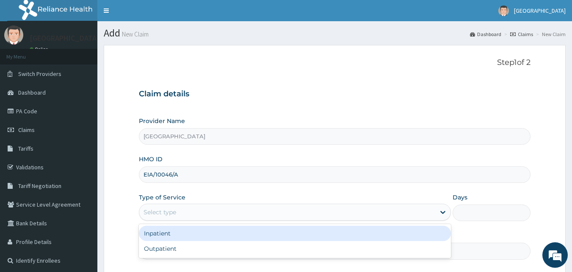
click at [211, 214] on div "Select type" at bounding box center [287, 212] width 296 height 14
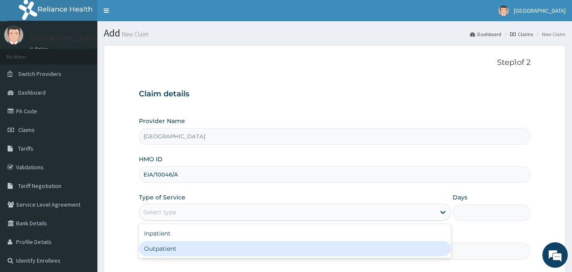
click at [191, 248] on div "Outpatient" at bounding box center [295, 248] width 312 height 15
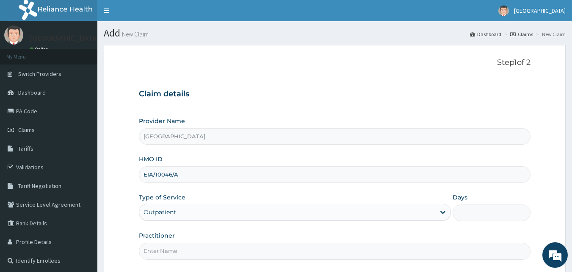
type input "1"
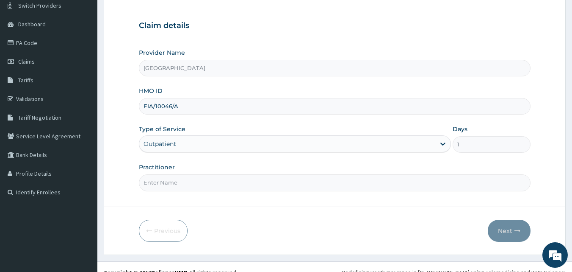
scroll to position [79, 0]
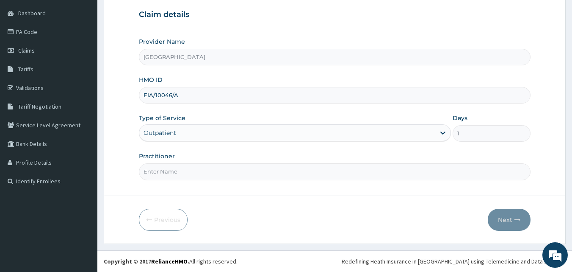
click at [350, 167] on input "Practitioner" at bounding box center [335, 171] width 392 height 17
type input "DRDUROTIMI"
click at [511, 220] on button "Next" at bounding box center [509, 219] width 43 height 22
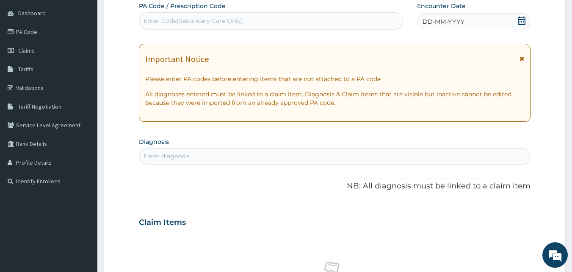
click at [325, 19] on div "Enter Code(Secondary Care Only)" at bounding box center [271, 21] width 264 height 14
paste input "PA/CA2FE8"
type input "PA/CA2FE8"
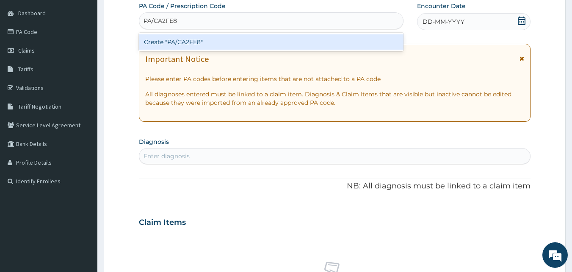
click at [308, 42] on div "Create "PA/CA2FE8"" at bounding box center [271, 41] width 265 height 15
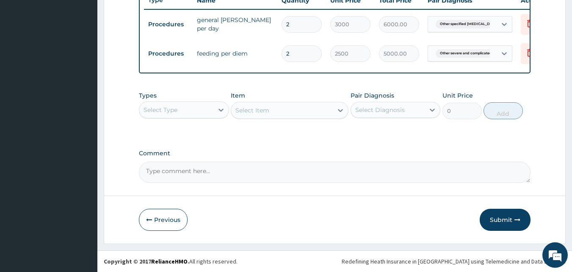
scroll to position [335, 0]
click at [208, 109] on div "Select Type" at bounding box center [176, 110] width 74 height 14
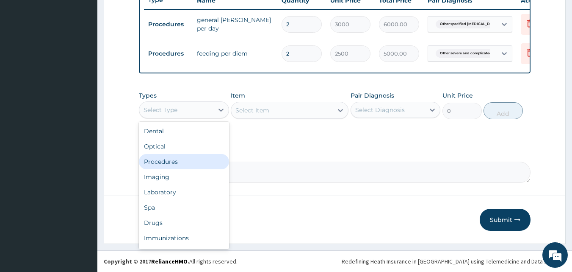
click at [197, 164] on div "Procedures" at bounding box center [184, 161] width 90 height 15
click at [209, 114] on div "Procedures" at bounding box center [176, 110] width 74 height 14
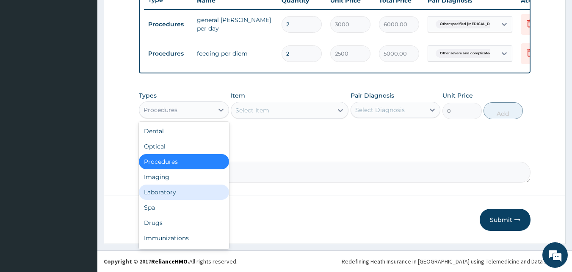
click at [178, 192] on div "Laboratory" at bounding box center [184, 191] width 90 height 15
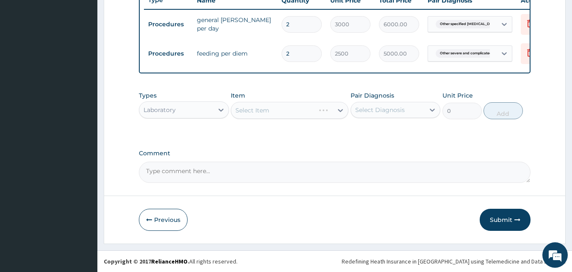
click at [340, 111] on div "Select Item" at bounding box center [290, 110] width 118 height 17
click at [340, 111] on icon at bounding box center [340, 110] width 5 height 3
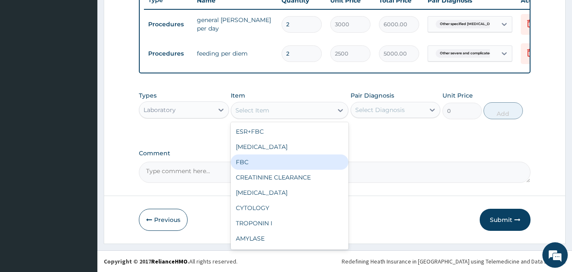
click at [314, 158] on div "FBC" at bounding box center [290, 161] width 118 height 15
type input "2500"
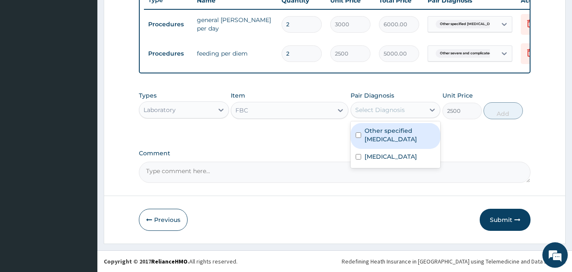
click at [405, 114] on div "Select Diagnosis" at bounding box center [388, 110] width 74 height 14
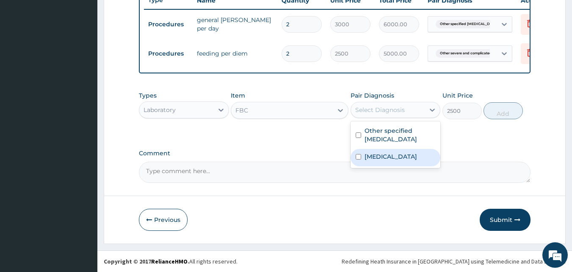
click at [384, 161] on label "Other severe and complicated Plasmodium falciparum malaria" at bounding box center [391, 156] width 53 height 8
checkbox input "true"
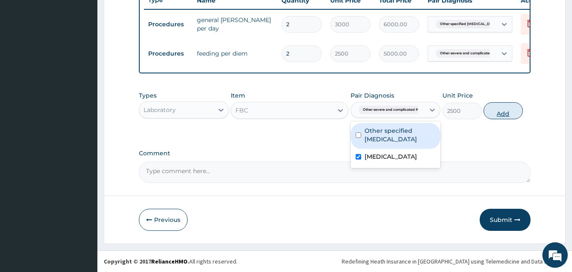
click at [512, 113] on button "Add" at bounding box center [503, 110] width 39 height 17
type input "0"
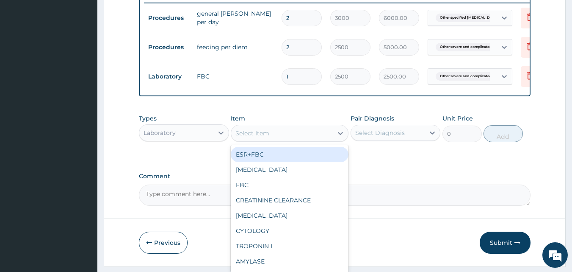
click at [291, 140] on div "Select Item" at bounding box center [282, 133] width 102 height 14
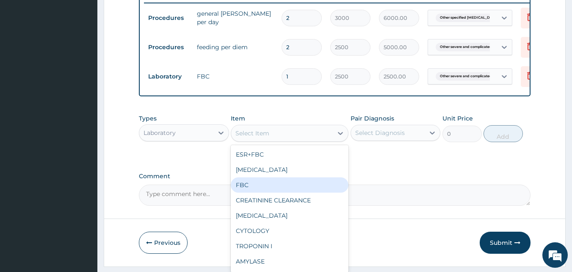
click at [266, 192] on div "FBC" at bounding box center [290, 184] width 118 height 15
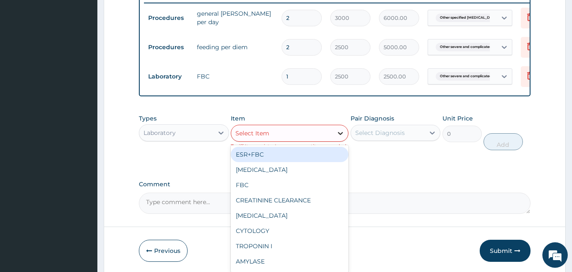
click at [336, 137] on icon at bounding box center [340, 133] width 8 height 8
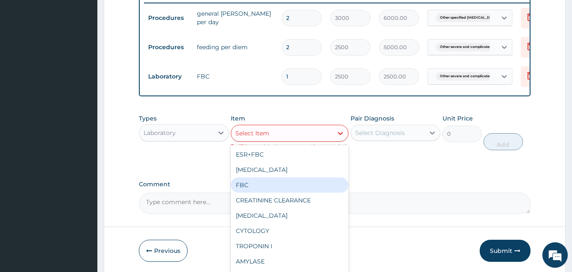
click at [291, 188] on div "FBC" at bounding box center [290, 184] width 118 height 15
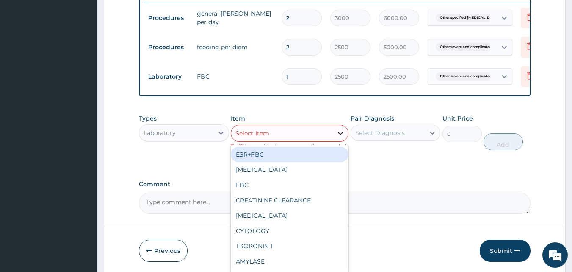
click at [336, 139] on div at bounding box center [340, 132] width 15 height 15
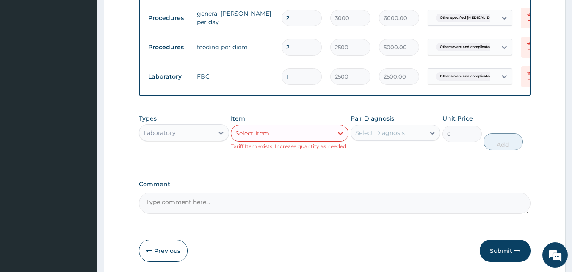
click at [370, 166] on div "Types Laboratory Item Select Item Tariff Item exists, Increase quantity as need…" at bounding box center [335, 138] width 392 height 57
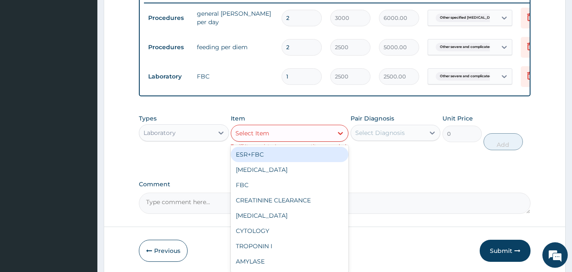
click at [331, 140] on div "Select Item" at bounding box center [282, 133] width 102 height 14
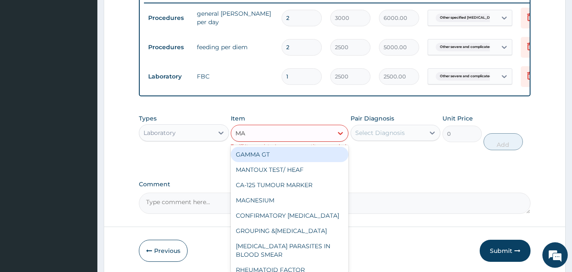
type input "MAL"
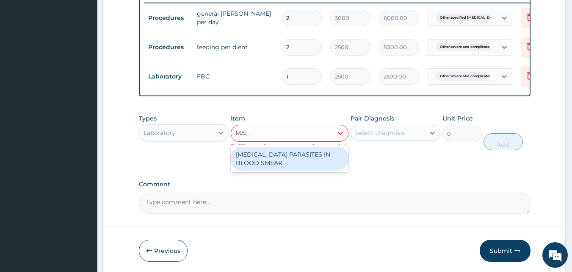
type input "1700"
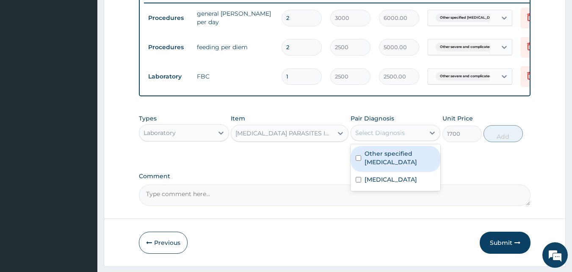
click at [369, 137] on div "Select Diagnosis" at bounding box center [381, 132] width 50 height 8
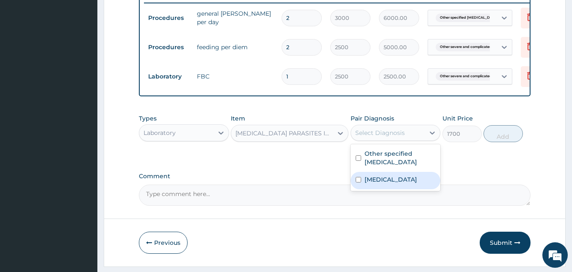
click at [375, 183] on label "Other severe and complicated Plasmodium falciparum malaria" at bounding box center [391, 179] width 53 height 8
checkbox input "true"
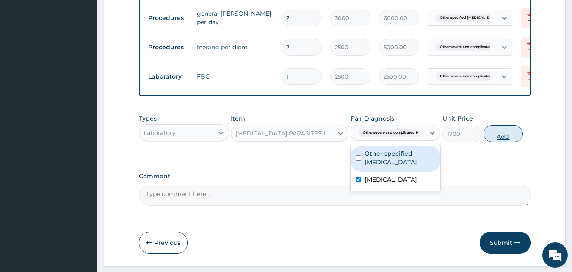
click at [507, 141] on button "Add" at bounding box center [503, 133] width 39 height 17
type input "0"
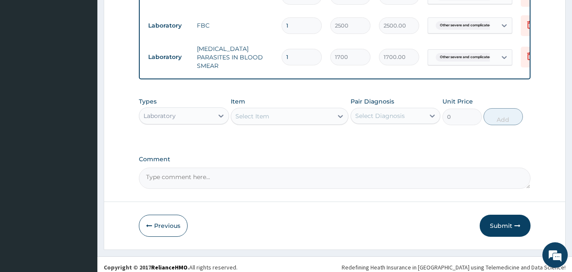
scroll to position [393, 0]
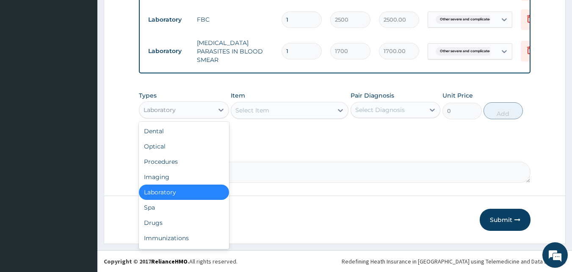
click at [206, 111] on div "Laboratory" at bounding box center [176, 110] width 74 height 14
click at [194, 218] on div "Drugs" at bounding box center [184, 222] width 90 height 15
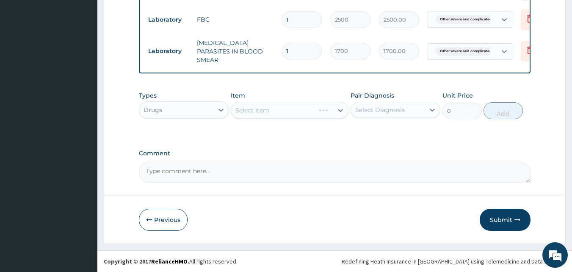
click at [340, 111] on div "Select Item" at bounding box center [290, 110] width 118 height 17
click at [340, 111] on icon at bounding box center [340, 110] width 5 height 3
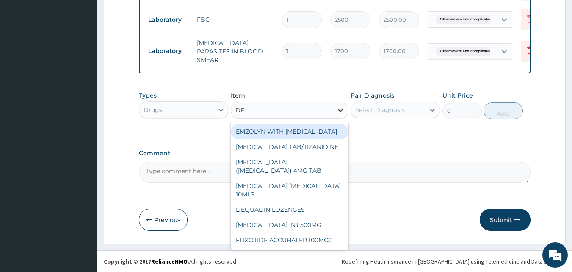
type input "DEX"
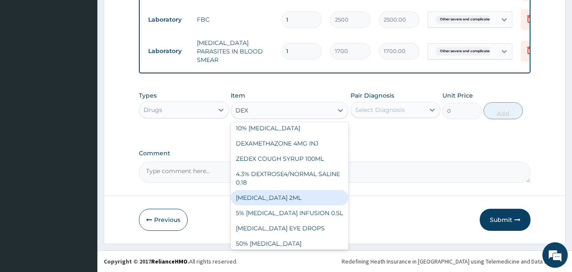
scroll to position [0, 0]
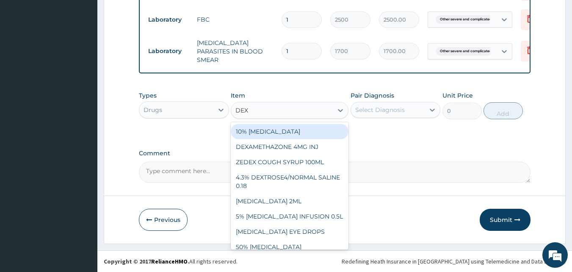
click at [331, 131] on div "10% DEXTROSE" at bounding box center [290, 131] width 118 height 15
type input "1200"
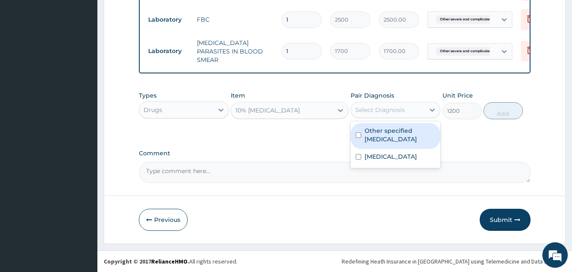
click at [372, 112] on div "Select Diagnosis" at bounding box center [381, 110] width 50 height 8
click at [370, 135] on label "Other specified typhoid fever" at bounding box center [400, 134] width 71 height 17
checkbox input "true"
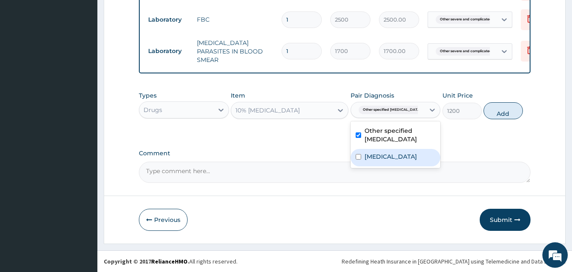
click at [372, 161] on label "Other severe and complicated Plasmodium falciparum malaria" at bounding box center [391, 156] width 53 height 8
checkbox input "true"
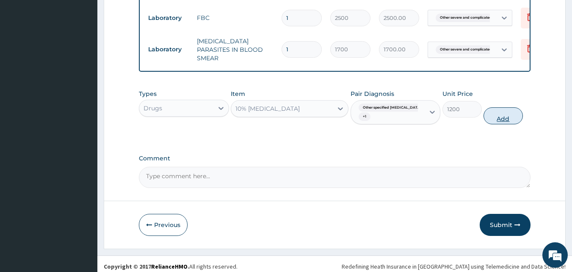
click at [503, 118] on button "Add" at bounding box center [503, 115] width 39 height 17
type input "0"
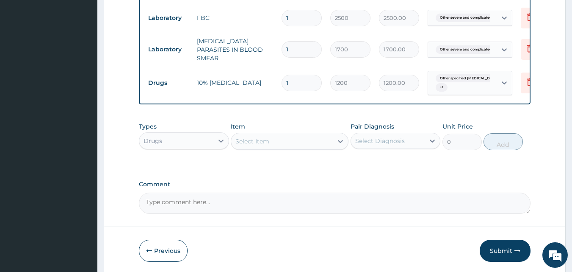
click at [297, 145] on div "Select Item" at bounding box center [282, 141] width 102 height 14
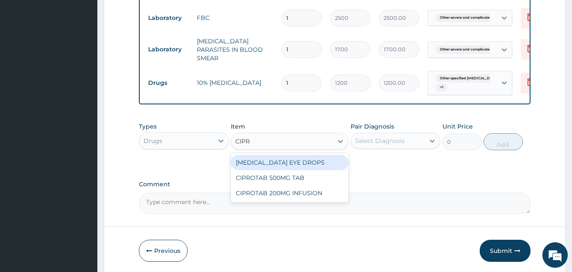
type input "CIPRO"
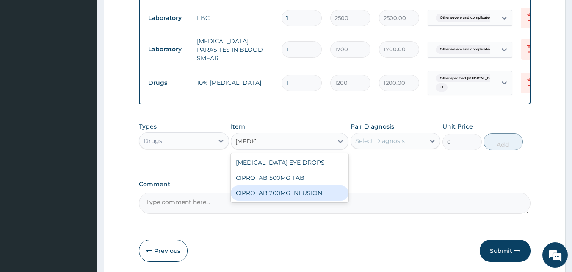
click at [290, 199] on div "CIPROTAB 200MG INFUSION" at bounding box center [290, 192] width 118 height 15
type input "850"
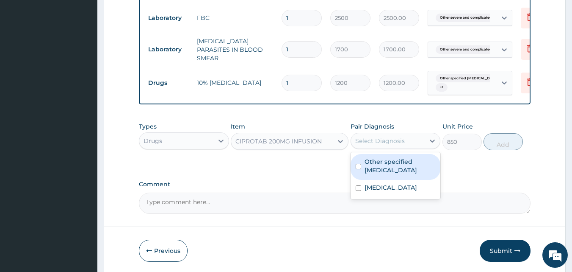
click at [383, 147] on div "Select Diagnosis" at bounding box center [388, 141] width 74 height 14
click at [380, 167] on label "Other specified typhoid fever" at bounding box center [400, 165] width 71 height 17
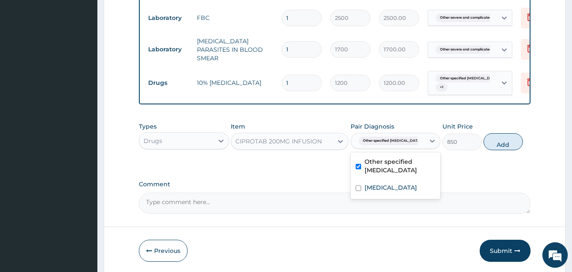
checkbox input "true"
click at [381, 188] on label "Other severe and complicated Plasmodium falciparum malaria" at bounding box center [391, 187] width 53 height 8
checkbox input "true"
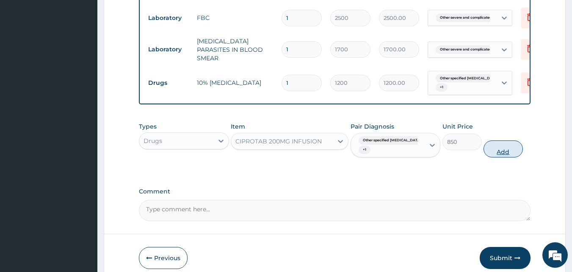
click at [508, 149] on button "Add" at bounding box center [503, 148] width 39 height 17
type input "0"
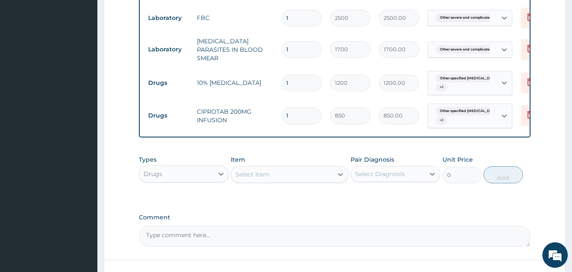
click at [302, 174] on div "Select Item" at bounding box center [282, 174] width 102 height 14
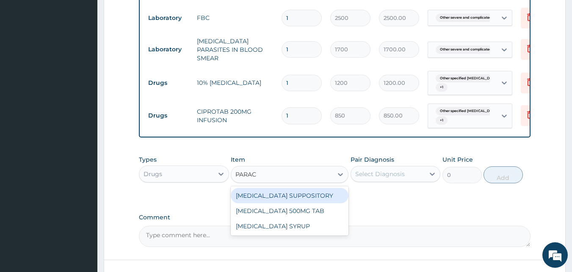
type input "PARA"
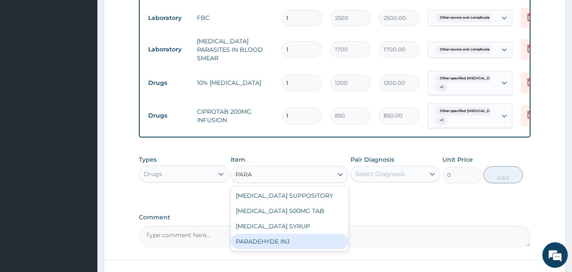
click at [280, 242] on div "PARADEHYDE INJ" at bounding box center [290, 240] width 118 height 15
type input "312"
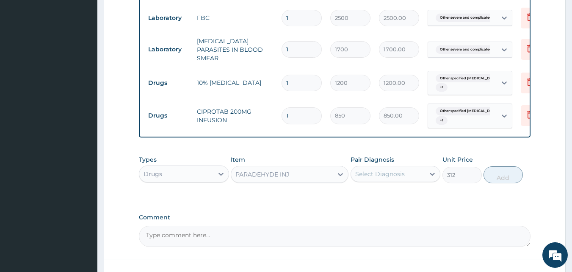
click at [393, 173] on div "Select Diagnosis" at bounding box center [381, 173] width 50 height 8
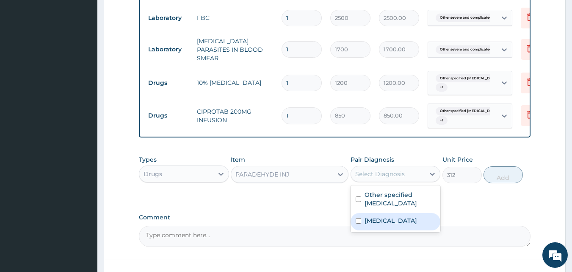
click at [391, 225] on label "Other severe and complicated Plasmodium falciparum malaria" at bounding box center [391, 220] width 53 height 8
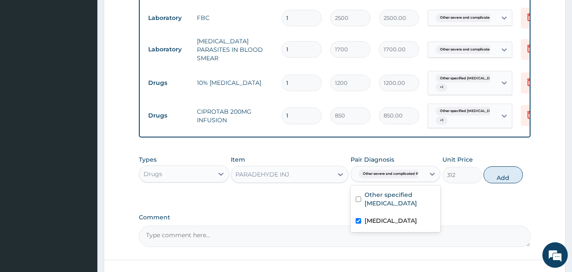
checkbox input "true"
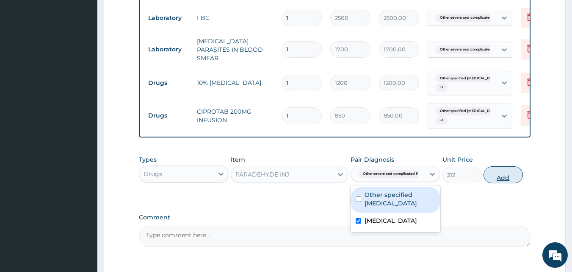
click at [506, 174] on button "Add" at bounding box center [503, 174] width 39 height 17
type input "0"
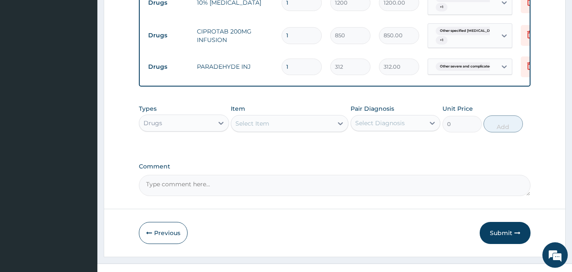
scroll to position [488, 0]
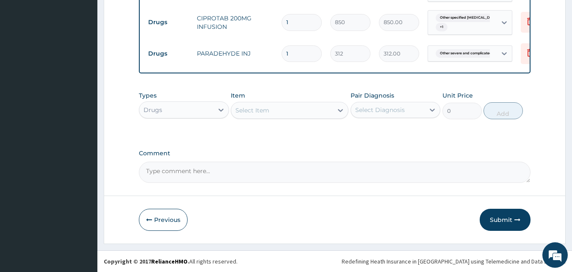
click at [294, 114] on div "Select Item" at bounding box center [282, 110] width 102 height 14
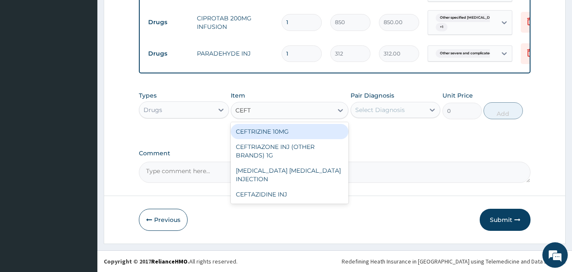
type input "CEFTR"
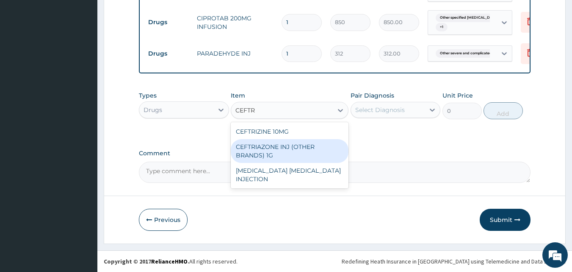
click at [294, 146] on div "CEFTRIAZONE INJ (OTHER BRANDS) 1G" at bounding box center [290, 151] width 118 height 24
type input "2100"
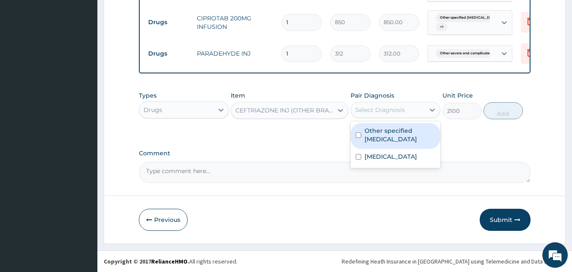
click at [394, 111] on div "Select Diagnosis" at bounding box center [381, 110] width 50 height 8
click at [400, 139] on label "Other specified typhoid fever" at bounding box center [400, 134] width 71 height 17
checkbox input "true"
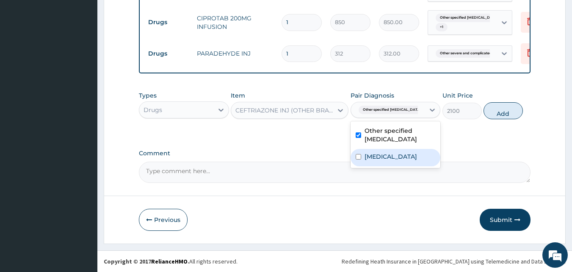
click at [395, 161] on label "Other severe and complicated Plasmodium falciparum malaria" at bounding box center [391, 156] width 53 height 8
checkbox input "true"
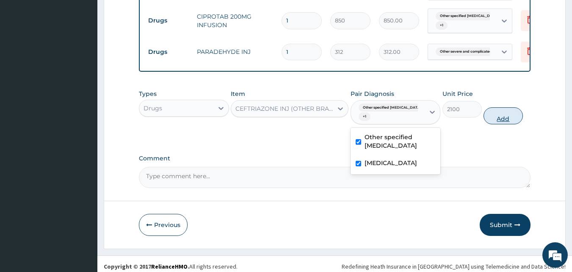
click at [506, 117] on button "Add" at bounding box center [503, 115] width 39 height 17
type input "0"
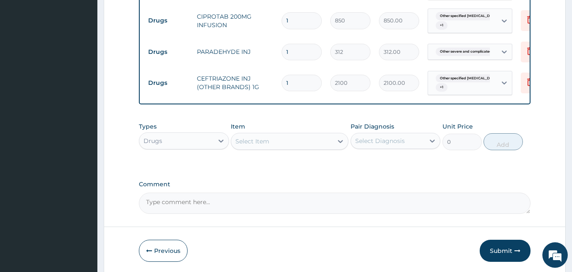
click at [313, 145] on div "Select Item" at bounding box center [282, 141] width 102 height 14
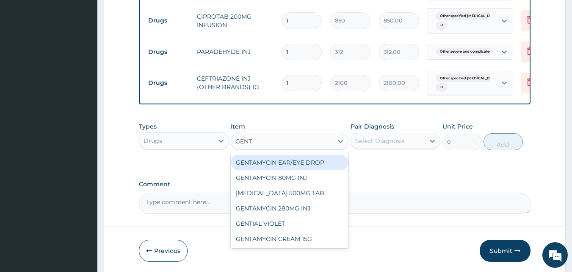
type input "GENTA"
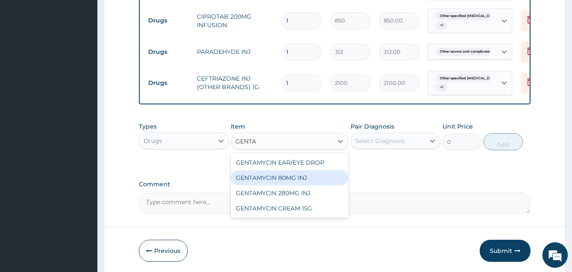
click at [293, 182] on div "GENTAMYCIN 80MG INJ" at bounding box center [290, 177] width 118 height 15
type input "140.4"
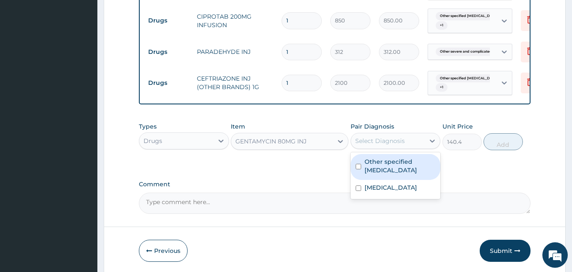
click at [379, 138] on div "Select Diagnosis" at bounding box center [381, 140] width 50 height 8
click at [375, 173] on label "Other specified typhoid fever" at bounding box center [400, 165] width 71 height 17
checkbox input "true"
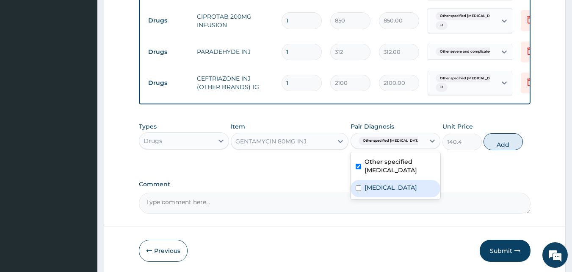
click at [381, 192] on label "Other severe and complicated Plasmodium falciparum malaria" at bounding box center [391, 187] width 53 height 8
checkbox input "true"
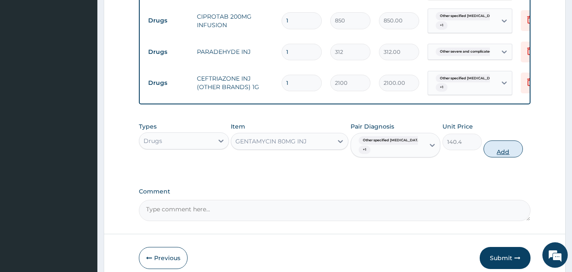
click at [506, 150] on button "Add" at bounding box center [503, 148] width 39 height 17
type input "0"
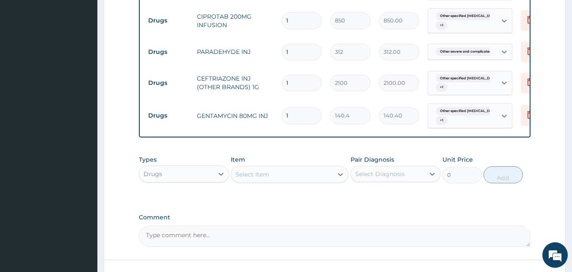
click at [302, 181] on div "Select Item" at bounding box center [282, 174] width 102 height 14
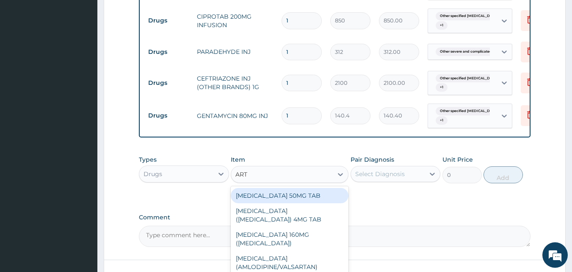
type input "ARTE"
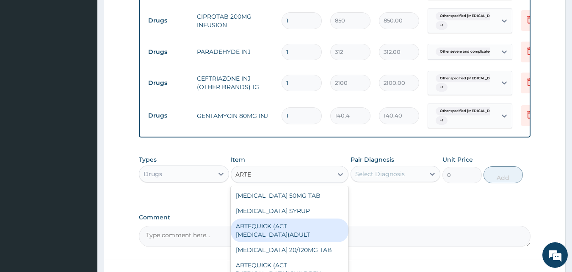
click at [306, 236] on div "ARTEQUICK (ACT ANTIMALARIAL)ADULT" at bounding box center [290, 230] width 118 height 24
type input "2500"
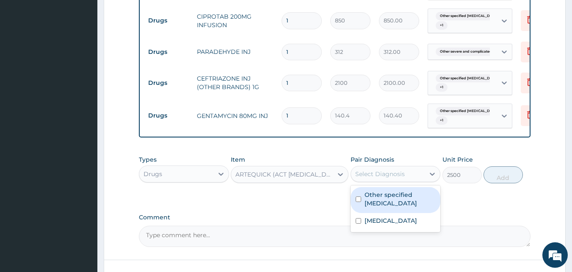
click at [391, 175] on div "Select Diagnosis" at bounding box center [381, 173] width 50 height 8
click at [386, 204] on label "Other specified typhoid fever" at bounding box center [400, 198] width 71 height 17
checkbox input "true"
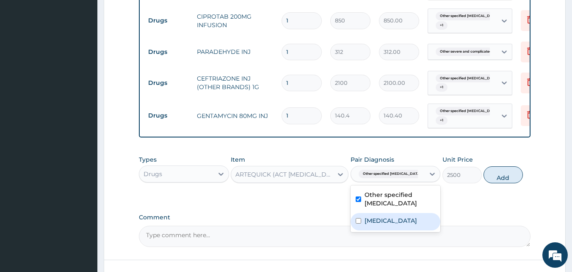
click at [394, 222] on label "Other severe and complicated Plasmodium falciparum malaria" at bounding box center [391, 220] width 53 height 8
checkbox input "true"
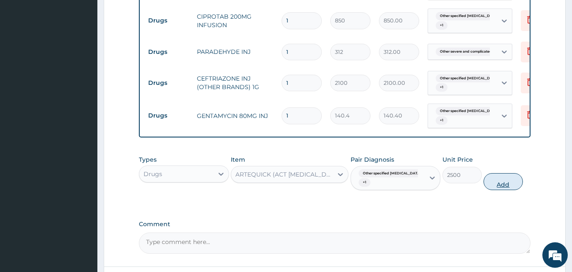
click at [501, 185] on button "Add" at bounding box center [503, 181] width 39 height 17
type input "0"
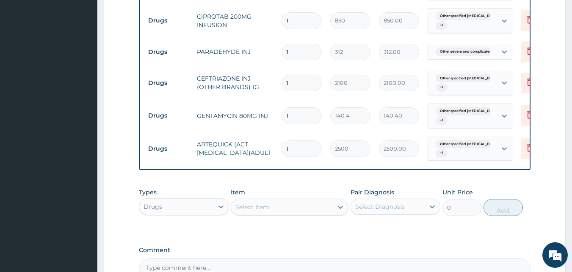
click at [296, 201] on div "Select Item" at bounding box center [290, 206] width 118 height 17
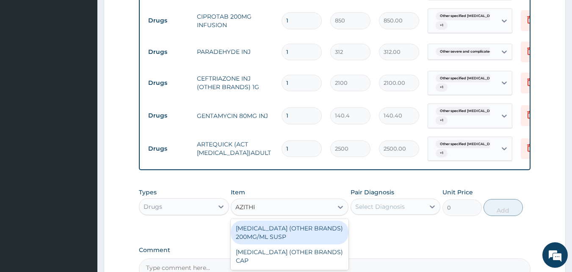
type input "AZITHRO"
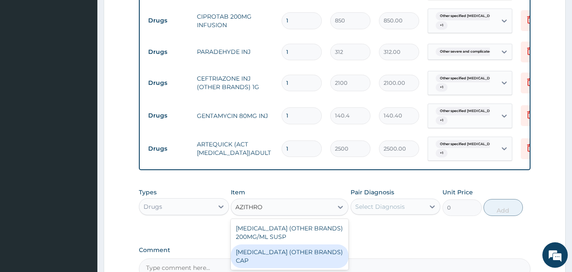
click at [298, 254] on div "AZITHROMYCIN (OTHER BRANDS) CAP" at bounding box center [290, 256] width 118 height 24
type input "327.6"
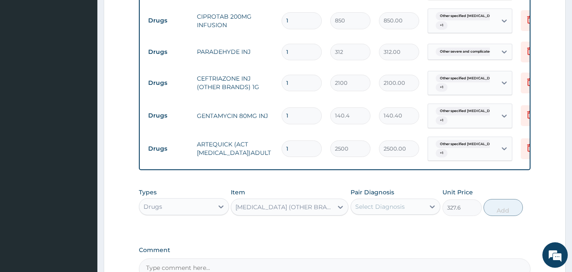
click at [375, 208] on div "Select Diagnosis" at bounding box center [381, 206] width 50 height 8
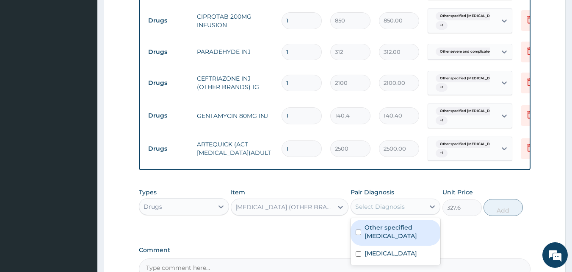
click at [375, 232] on label "Other specified typhoid fever" at bounding box center [400, 231] width 71 height 17
checkbox input "true"
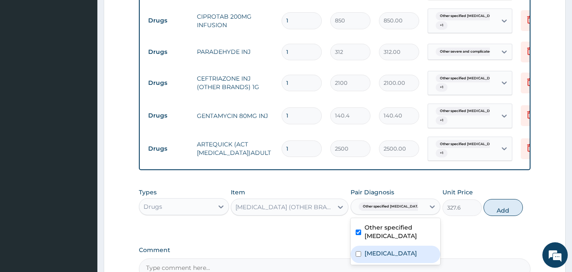
click at [375, 256] on label "Other severe and complicated Plasmodium falciparum malaria" at bounding box center [391, 253] width 53 height 8
checkbox input "true"
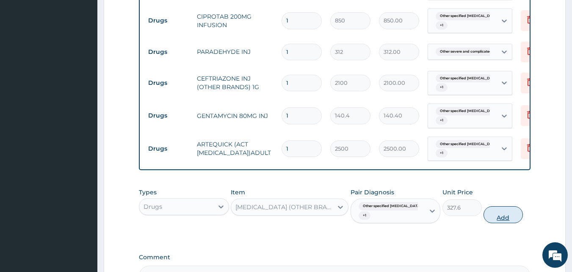
click at [504, 216] on button "Add" at bounding box center [503, 214] width 39 height 17
type input "0"
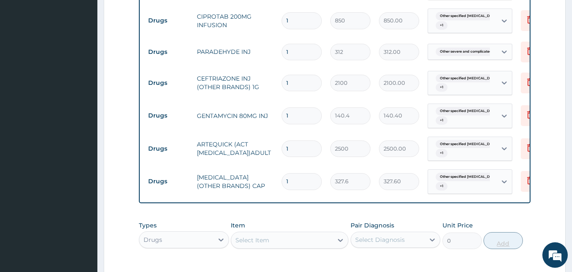
type input "10"
type input "3276.00"
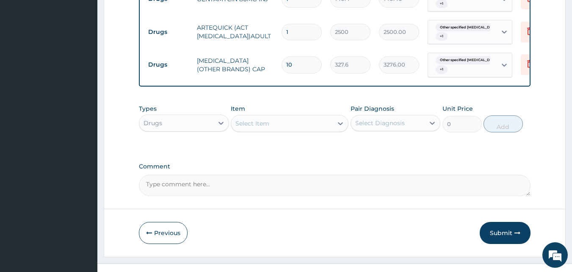
scroll to position [607, 0]
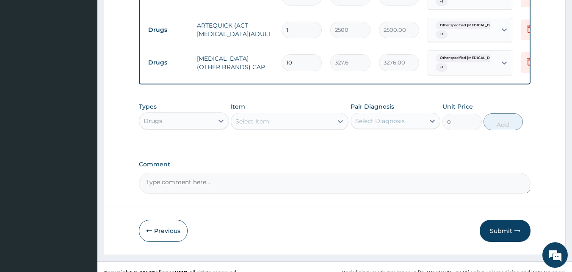
type input "10"
click at [313, 125] on div "Select Item" at bounding box center [282, 121] width 102 height 14
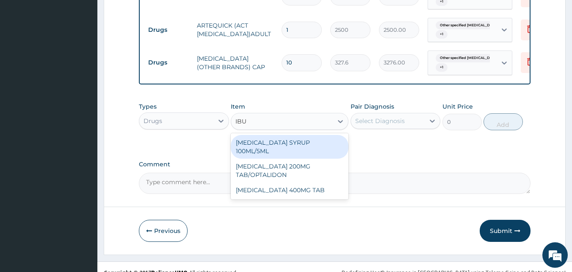
type input "IBUP"
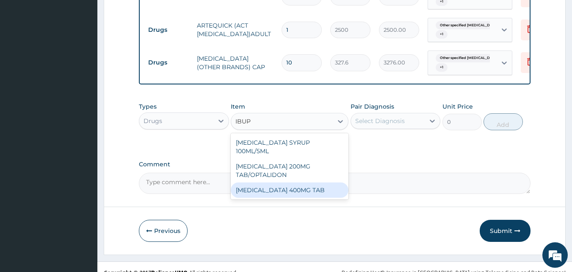
click at [301, 184] on div "IBUPROFEN 400MG TAB" at bounding box center [290, 189] width 118 height 15
type input "35"
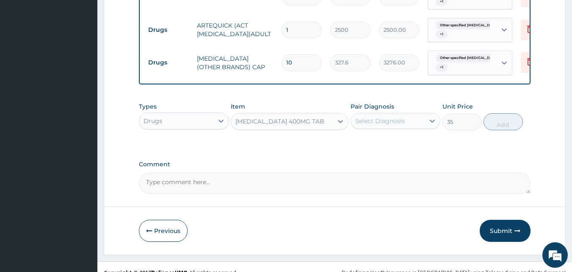
click at [375, 122] on div "Select Diagnosis" at bounding box center [381, 121] width 50 height 8
type input "1"
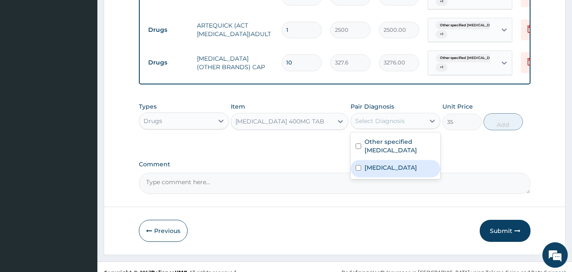
click at [400, 169] on label "Other severe and complicated Plasmodium falciparum malaria" at bounding box center [391, 167] width 53 height 8
checkbox input "true"
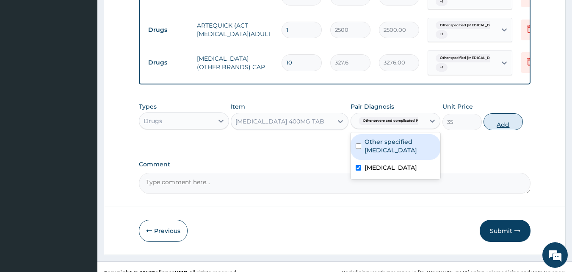
click at [501, 125] on button "Add" at bounding box center [503, 121] width 39 height 17
type input "0"
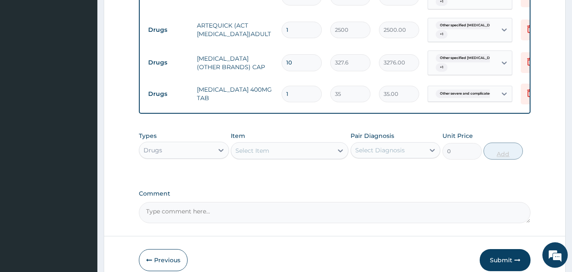
type input "10"
type input "350.00"
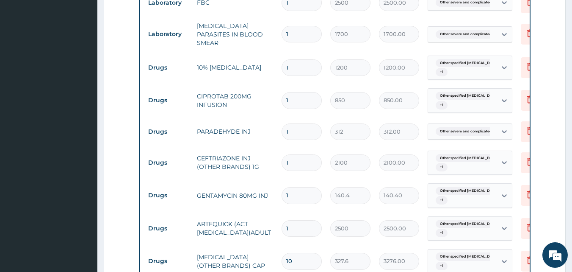
scroll to position [425, 0]
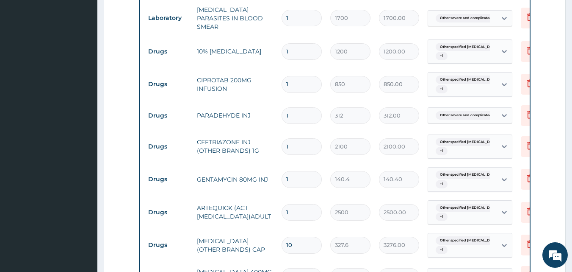
type input "10"
click at [297, 48] on input "1" at bounding box center [302, 51] width 40 height 17
type input "0.00"
type input "3"
type input "3600.00"
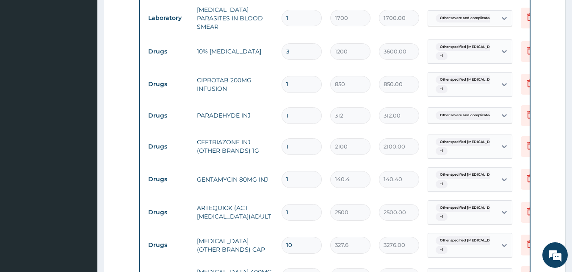
type input "3"
click at [297, 80] on input "1" at bounding box center [302, 84] width 40 height 17
type input "0.00"
type input "2"
type input "1700.00"
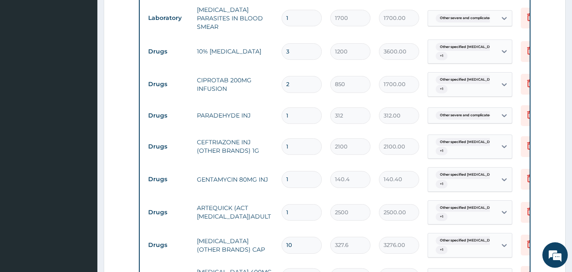
type input "2"
click at [305, 111] on input "1" at bounding box center [302, 115] width 40 height 17
type input "0.00"
type input "3"
type input "936.00"
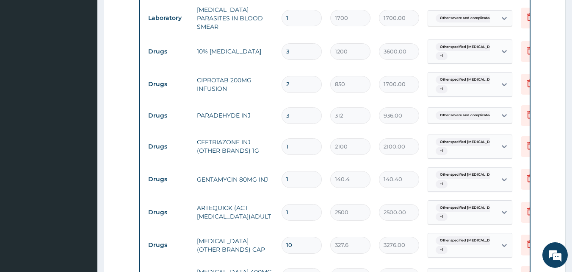
type input "3"
click at [298, 142] on input "1" at bounding box center [302, 146] width 40 height 17
type input "0.00"
type input "3"
type input "6300.00"
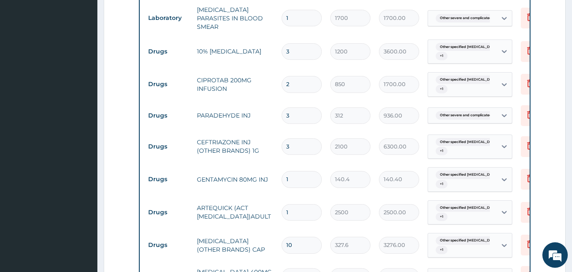
type input "3"
click at [300, 178] on input "1" at bounding box center [302, 179] width 40 height 17
type input "0.00"
type input "3"
type input "421.20"
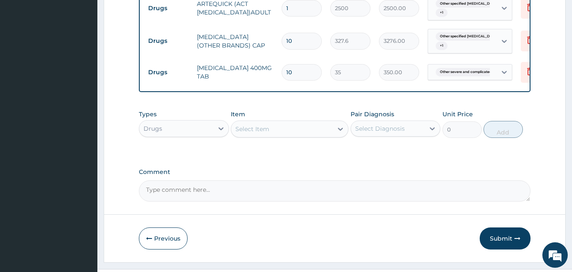
scroll to position [649, 0]
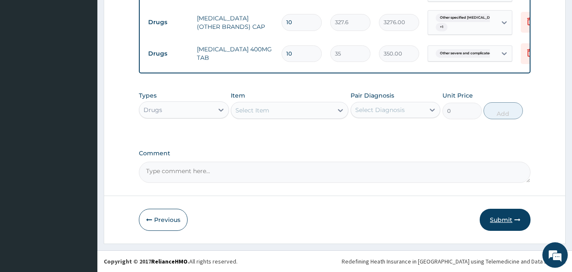
type input "3"
click at [497, 217] on button "Submit" at bounding box center [505, 219] width 51 height 22
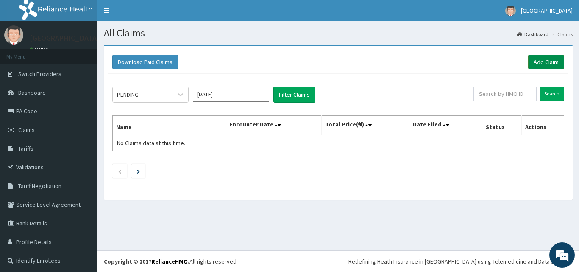
click at [536, 61] on link "Add Claim" at bounding box center [546, 62] width 36 height 14
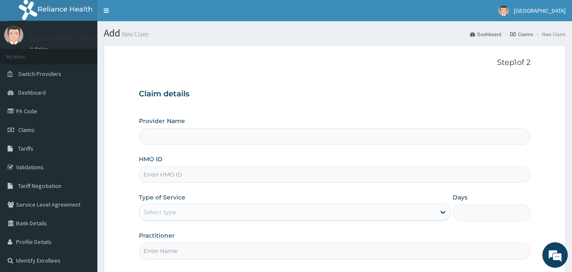
click at [239, 168] on input "HMO ID" at bounding box center [335, 174] width 392 height 17
type input "[GEOGRAPHIC_DATA]"
paste input "eia/10046/b"
type input "eia/10046/b"
click at [171, 211] on div "Select type" at bounding box center [160, 212] width 33 height 8
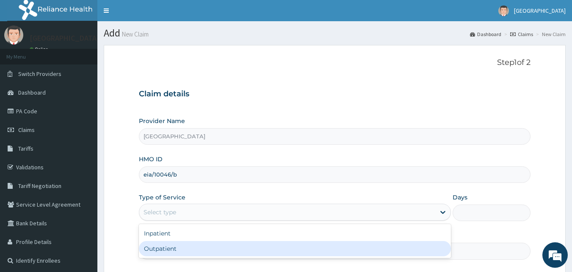
click at [169, 244] on div "Outpatient" at bounding box center [295, 248] width 312 height 15
type input "1"
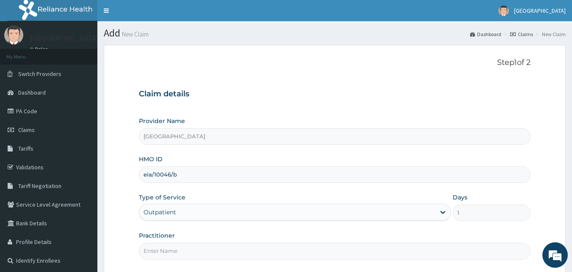
click at [195, 250] on input "Practitioner" at bounding box center [335, 250] width 392 height 17
type input "DRDUROTIMI"
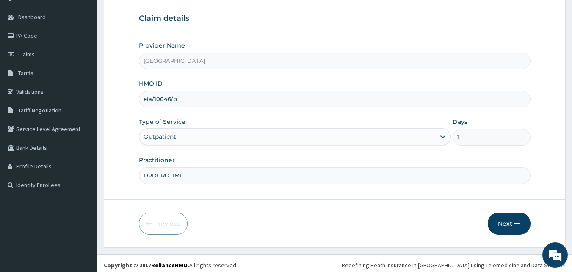
scroll to position [79, 0]
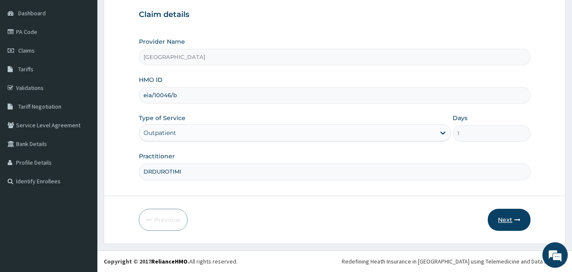
click at [506, 217] on button "Next" at bounding box center [509, 219] width 43 height 22
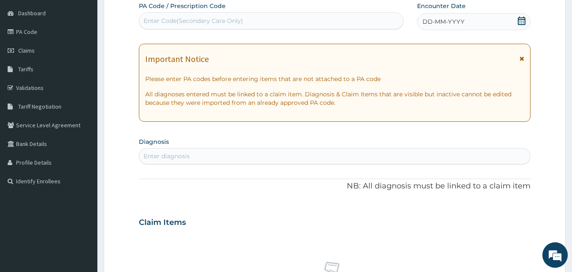
click at [265, 20] on div "Enter Code(Secondary Care Only)" at bounding box center [271, 21] width 264 height 14
click at [210, 35] on div "PA Code / Prescription Code Enter Code(Secondary Care Only) Encounter Date DD-M…" at bounding box center [335, 221] width 392 height 439
click at [266, 22] on div "Enter Code(Secondary Care Only)" at bounding box center [271, 21] width 264 height 14
paste input "PA/8F08E1"
type input "PA/8F08E1"
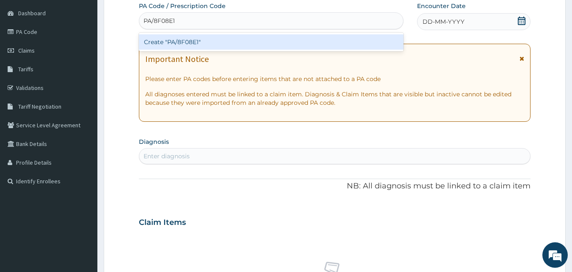
click at [246, 38] on div "Create "PA/8F08E1"" at bounding box center [271, 41] width 265 height 15
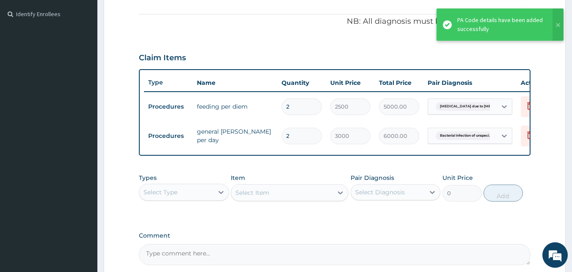
scroll to position [335, 0]
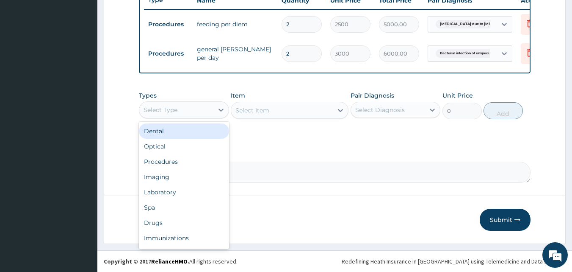
click at [208, 111] on div "Select Type" at bounding box center [176, 110] width 74 height 14
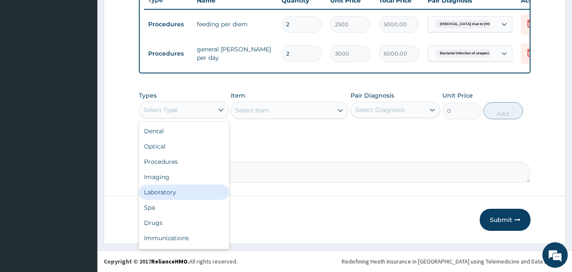
click at [184, 189] on div "Laboratory" at bounding box center [184, 191] width 90 height 15
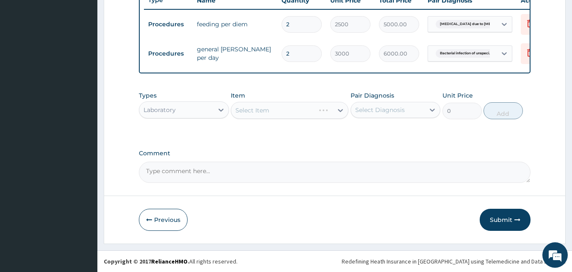
click at [342, 113] on div "Select Item" at bounding box center [290, 110] width 118 height 17
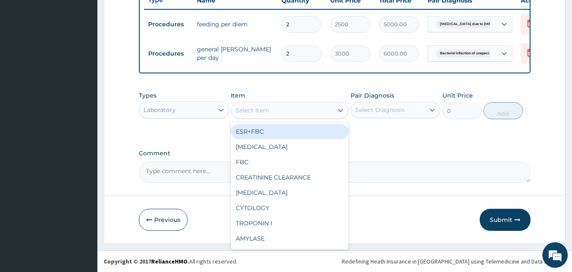
click at [342, 113] on icon at bounding box center [340, 110] width 8 height 8
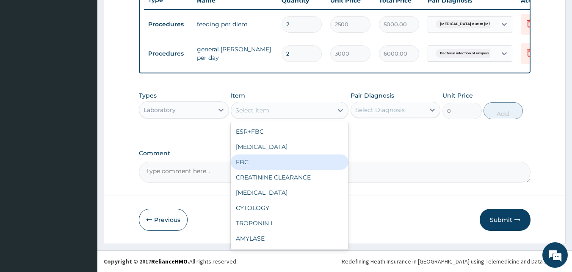
click at [314, 166] on div "FBC" at bounding box center [290, 161] width 118 height 15
type input "2500"
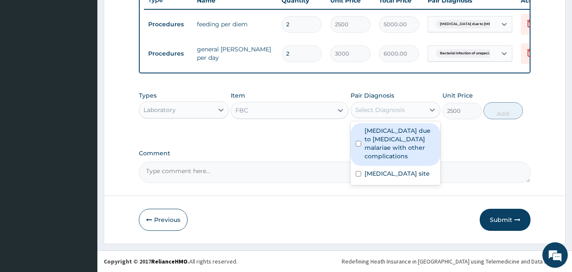
click at [389, 112] on div "Select Diagnosis" at bounding box center [381, 110] width 50 height 8
type input "1"
click at [406, 131] on label "[MEDICAL_DATA] due to [MEDICAL_DATA] malariae with other complications" at bounding box center [400, 143] width 71 height 34
checkbox input "true"
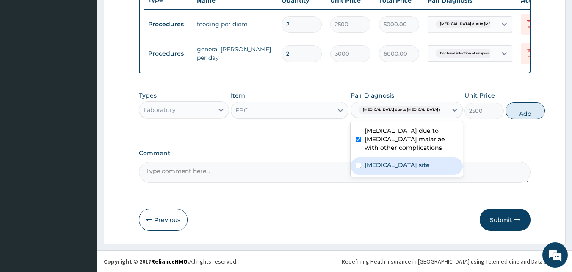
click at [399, 169] on label "[MEDICAL_DATA] site" at bounding box center [397, 165] width 65 height 8
checkbox input "true"
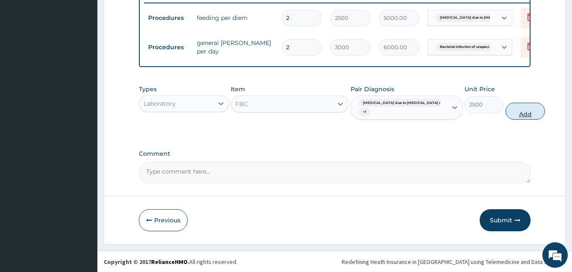
click at [508, 117] on button "Add" at bounding box center [525, 111] width 39 height 17
type input "0"
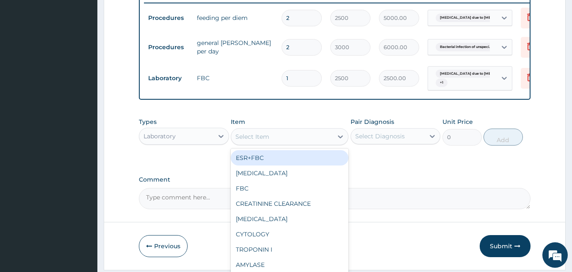
click at [319, 143] on div "Select Item" at bounding box center [282, 137] width 102 height 14
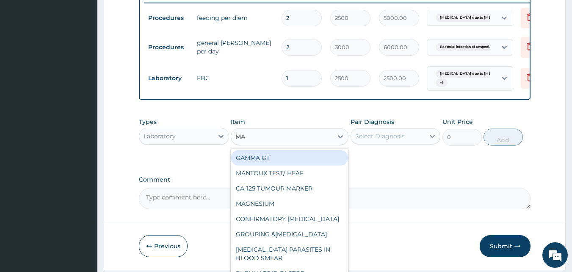
type input "MAL"
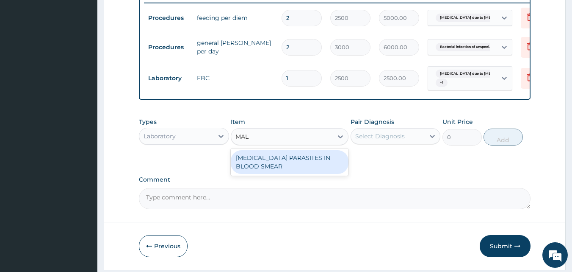
click at [306, 165] on div "[MEDICAL_DATA] PARASITES IN BLOOD SMEAR" at bounding box center [290, 162] width 118 height 24
type input "1700"
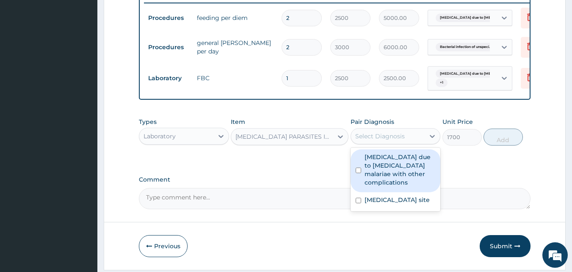
click at [392, 140] on div "Select Diagnosis" at bounding box center [381, 136] width 50 height 8
click at [387, 172] on label "[MEDICAL_DATA] due to [MEDICAL_DATA] malariae with other complications" at bounding box center [400, 170] width 71 height 34
checkbox input "true"
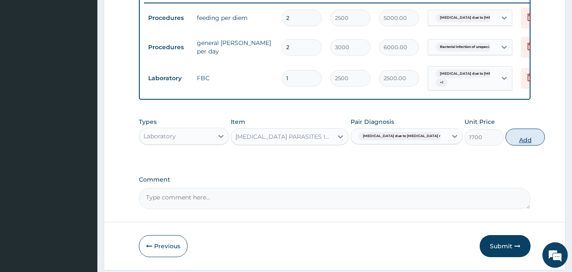
click at [511, 143] on button "Add" at bounding box center [525, 136] width 39 height 17
type input "0"
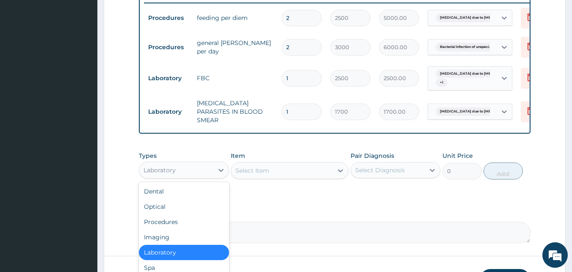
click at [191, 171] on div "Laboratory" at bounding box center [176, 170] width 74 height 14
click at [188, 224] on div "Procedures" at bounding box center [184, 221] width 90 height 15
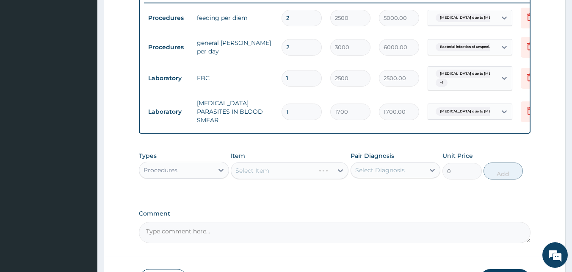
click at [336, 172] on div "Select Item" at bounding box center [290, 170] width 118 height 17
click at [343, 172] on div "Select Item" at bounding box center [290, 170] width 118 height 17
click at [341, 172] on div "Select Item" at bounding box center [290, 170] width 118 height 17
click at [341, 172] on icon at bounding box center [340, 170] width 8 height 8
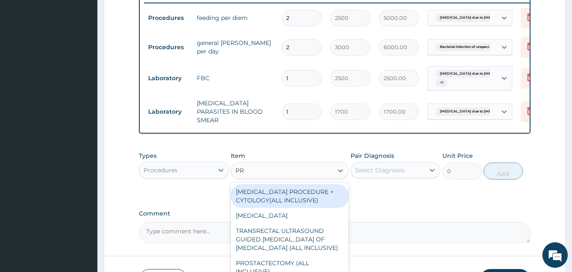
type input "P"
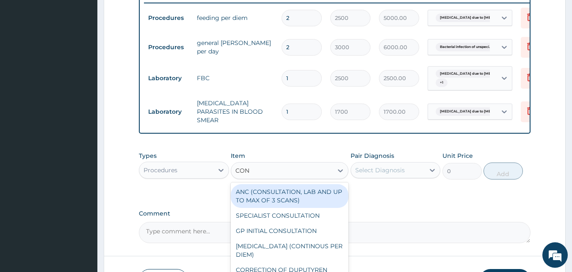
type input "CONS"
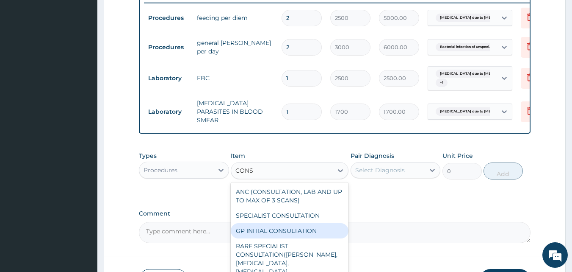
click at [321, 232] on div "GP INITIAL CONSULTATION" at bounding box center [290, 230] width 118 height 15
type input "2000"
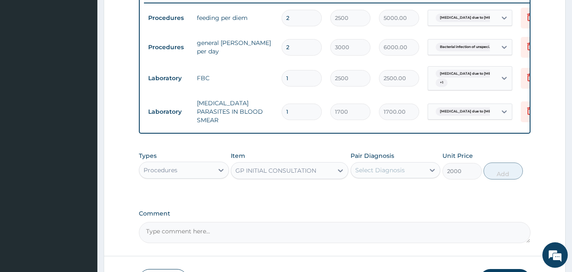
click at [402, 174] on div "Select Diagnosis" at bounding box center [381, 170] width 50 height 8
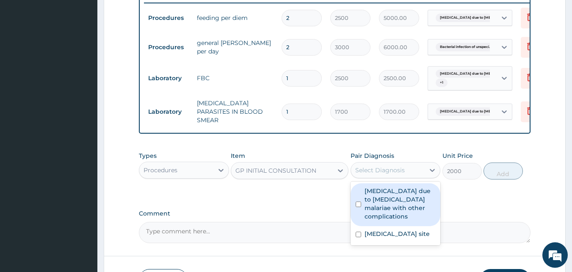
click at [390, 204] on label "[MEDICAL_DATA] due to [MEDICAL_DATA] malariae with other complications" at bounding box center [400, 203] width 71 height 34
checkbox input "true"
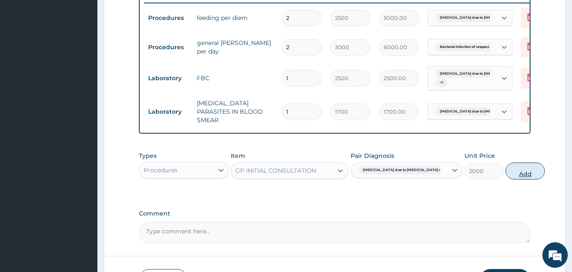
click at [506, 172] on button "Add" at bounding box center [525, 170] width 39 height 17
type input "0"
